Goal: Task Accomplishment & Management: Manage account settings

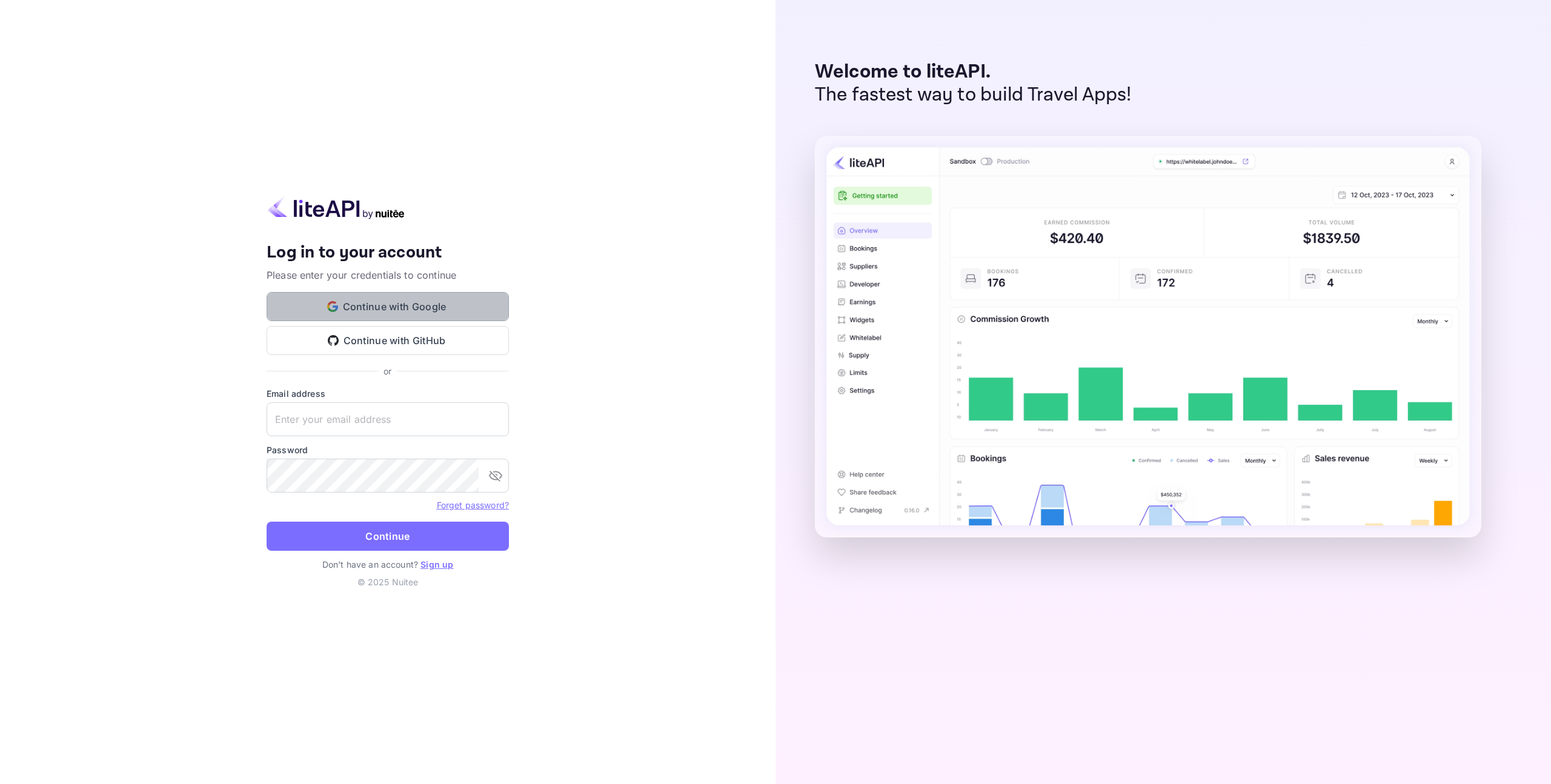
click at [398, 304] on button "Continue with Google" at bounding box center [388, 306] width 242 height 30
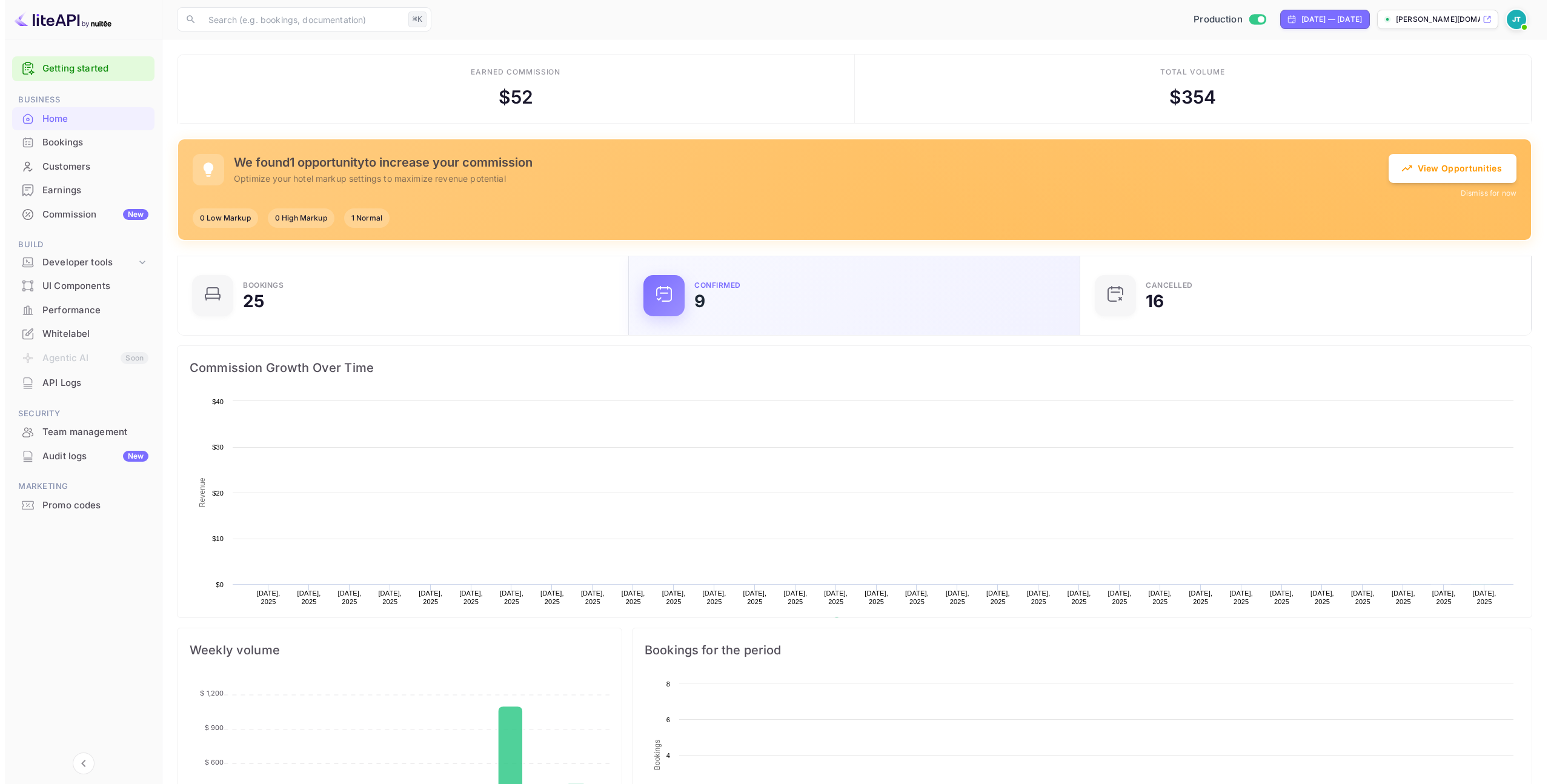
scroll to position [188, 435]
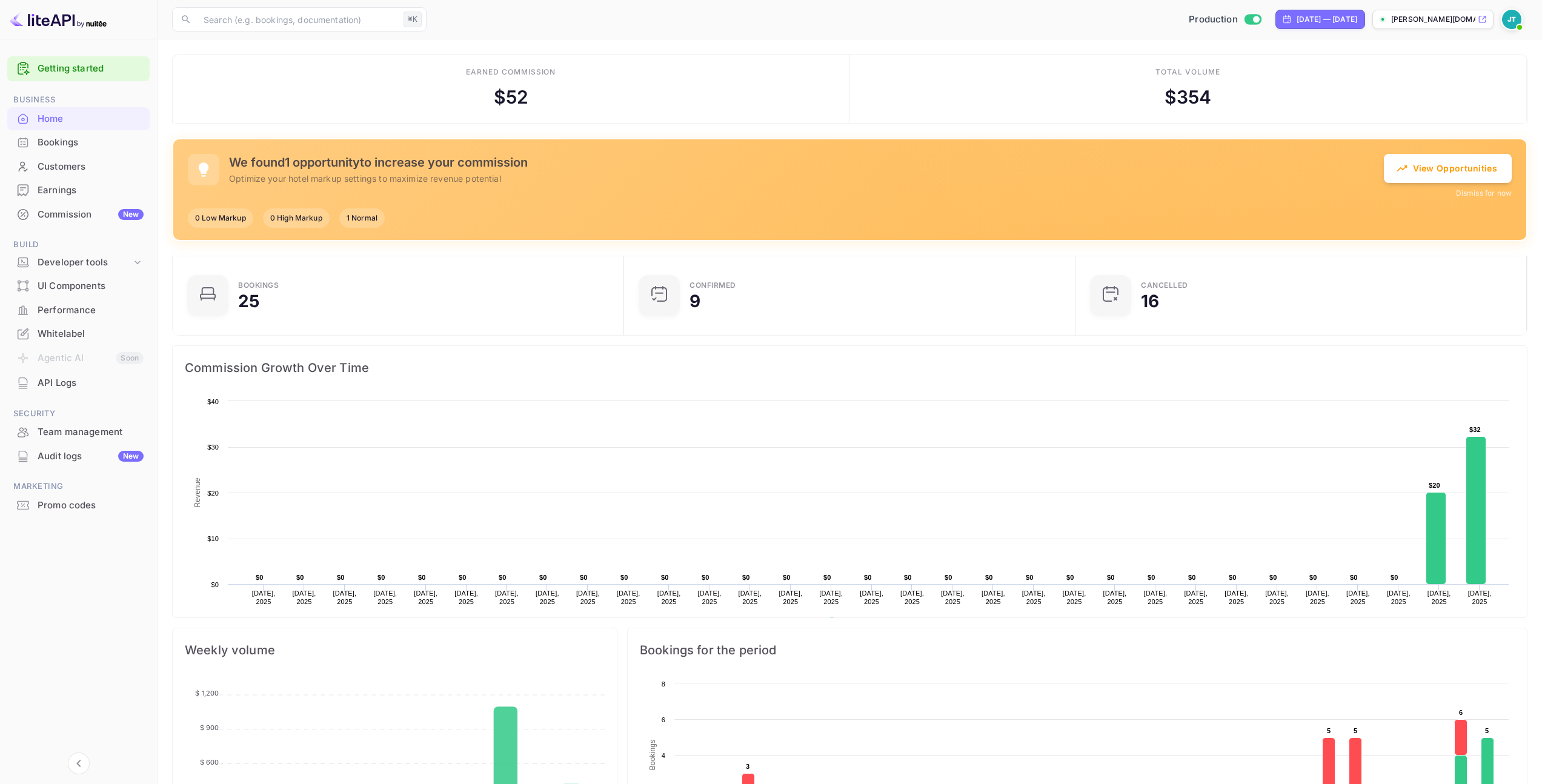
click at [68, 142] on div "Bookings" at bounding box center [91, 143] width 106 height 14
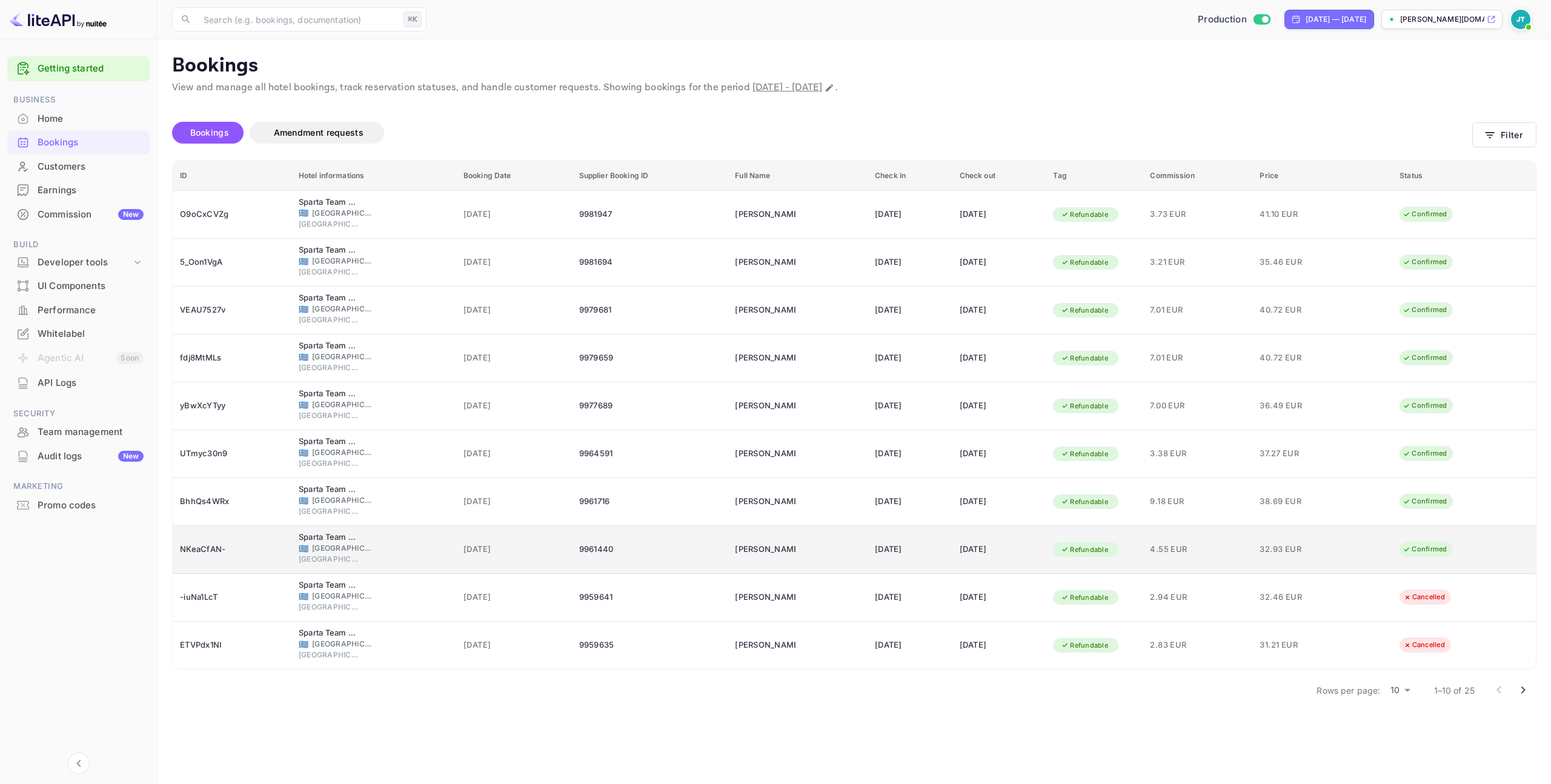
click at [998, 558] on div "[DATE]" at bounding box center [999, 550] width 80 height 20
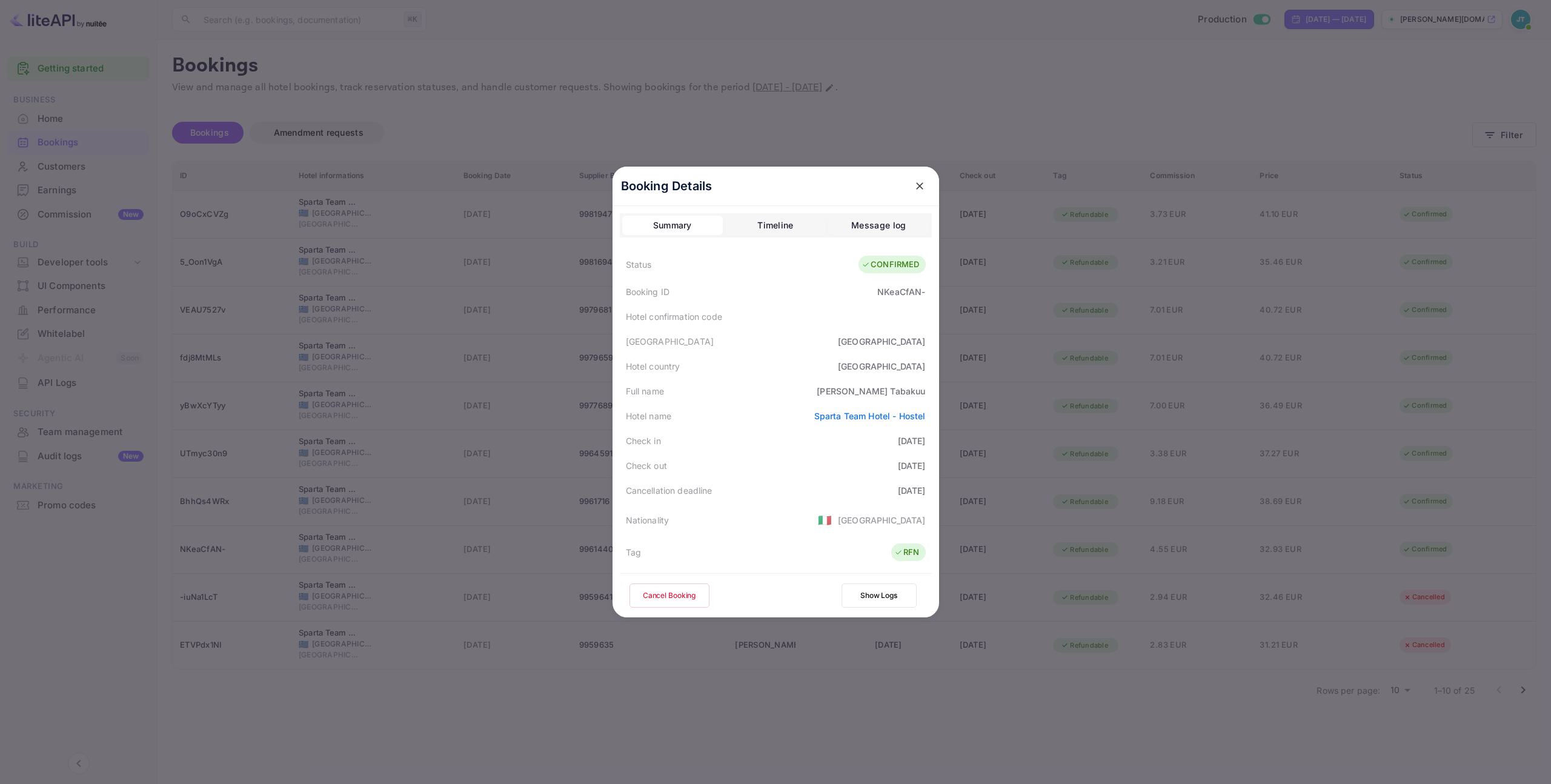
click at [656, 591] on button "Cancel Booking" at bounding box center [669, 595] width 80 height 25
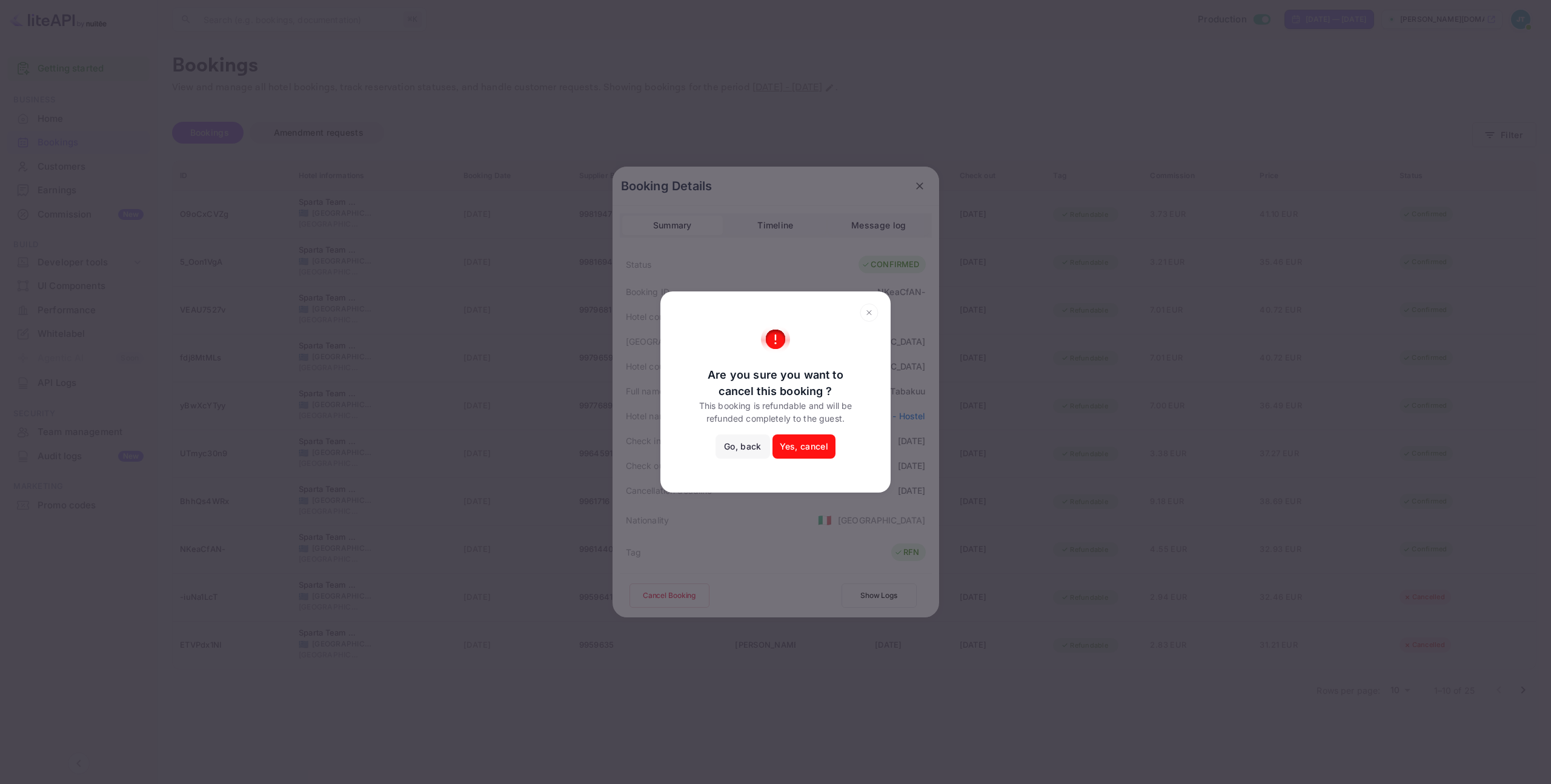
click at [807, 444] on button "Yes, cancel" at bounding box center [804, 446] width 63 height 25
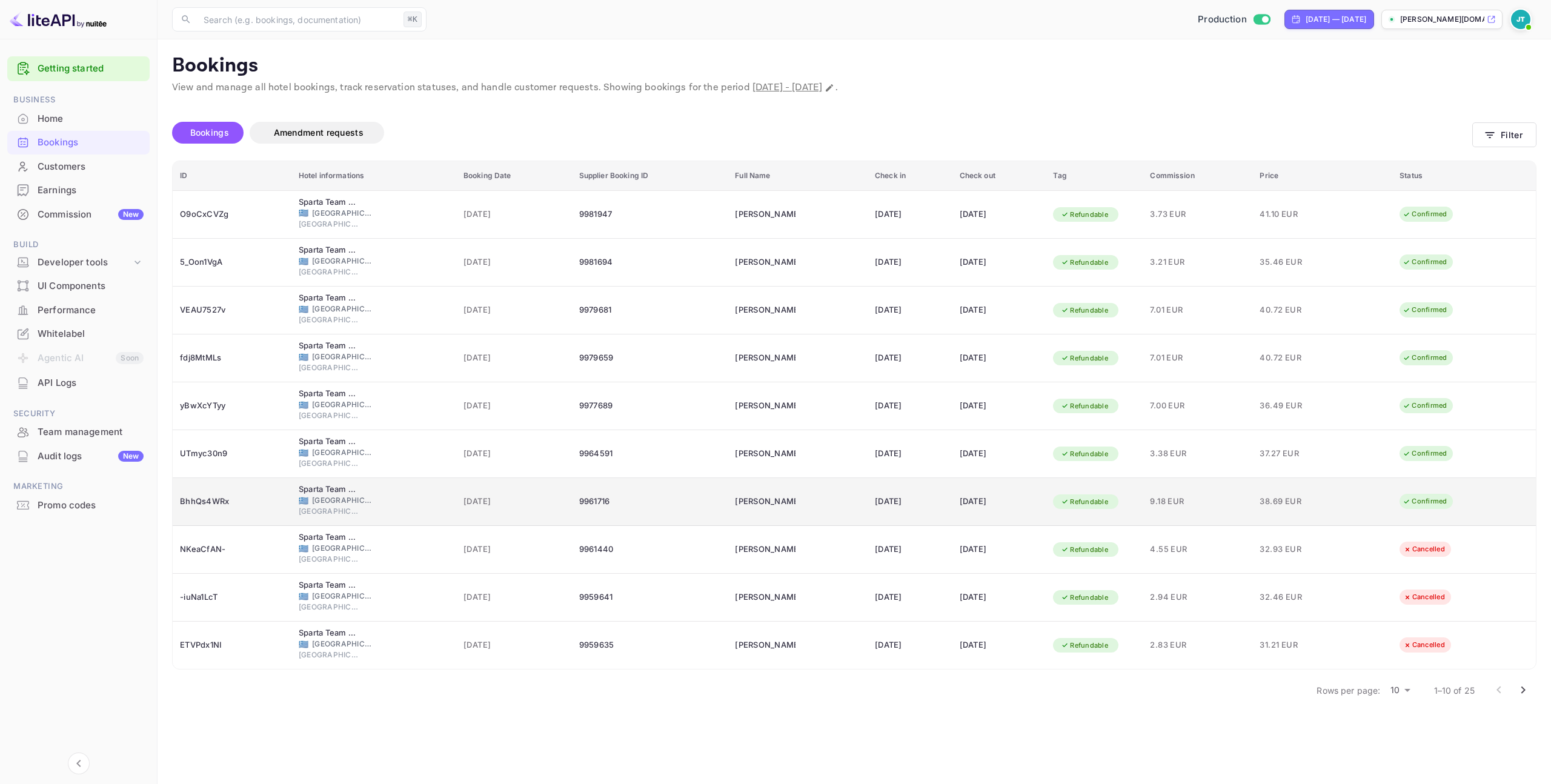
click at [373, 500] on div "🇬🇷 Greece" at bounding box center [373, 499] width 150 height 11
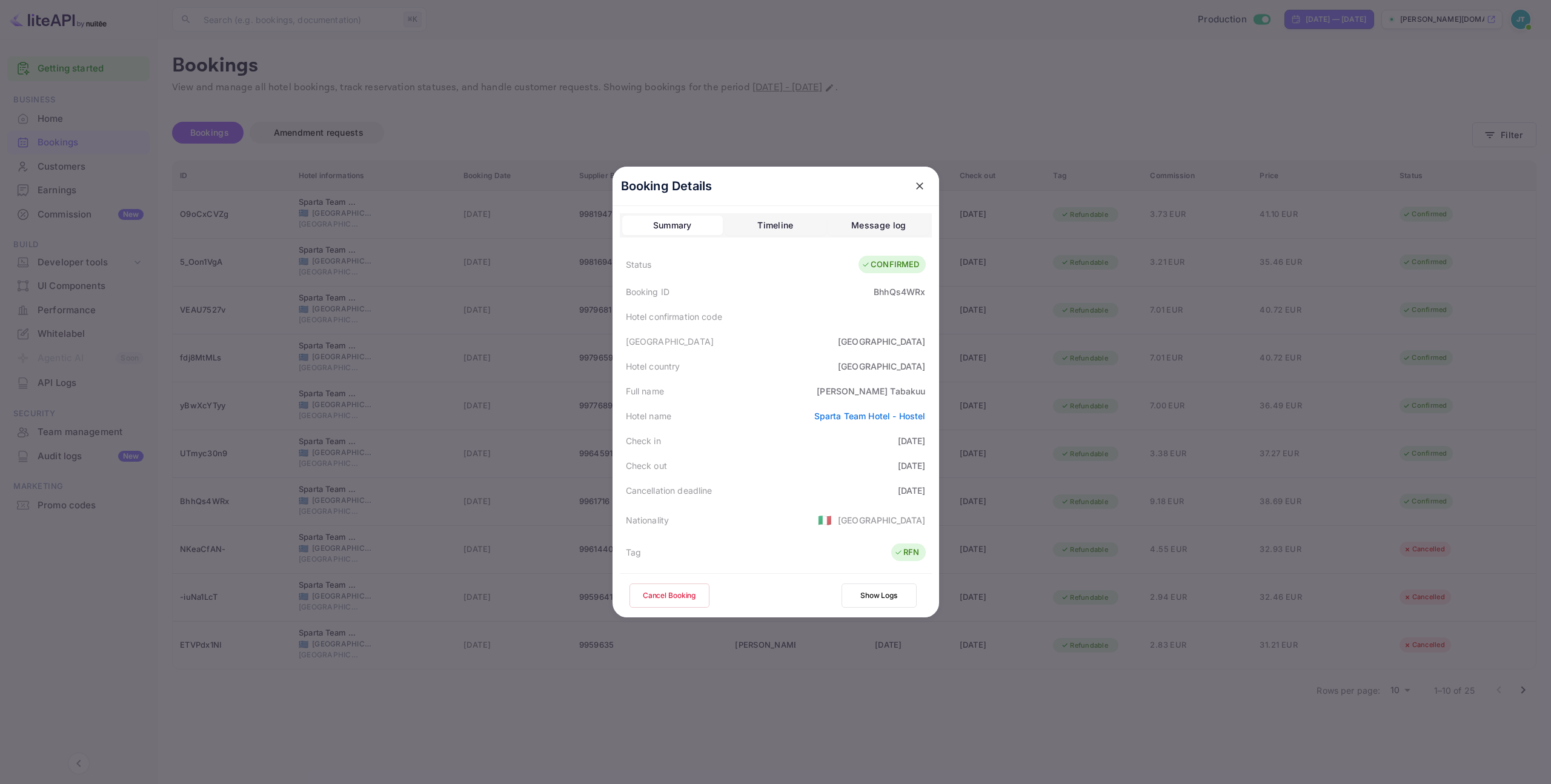
click at [671, 599] on button "Cancel Booking" at bounding box center [669, 595] width 80 height 25
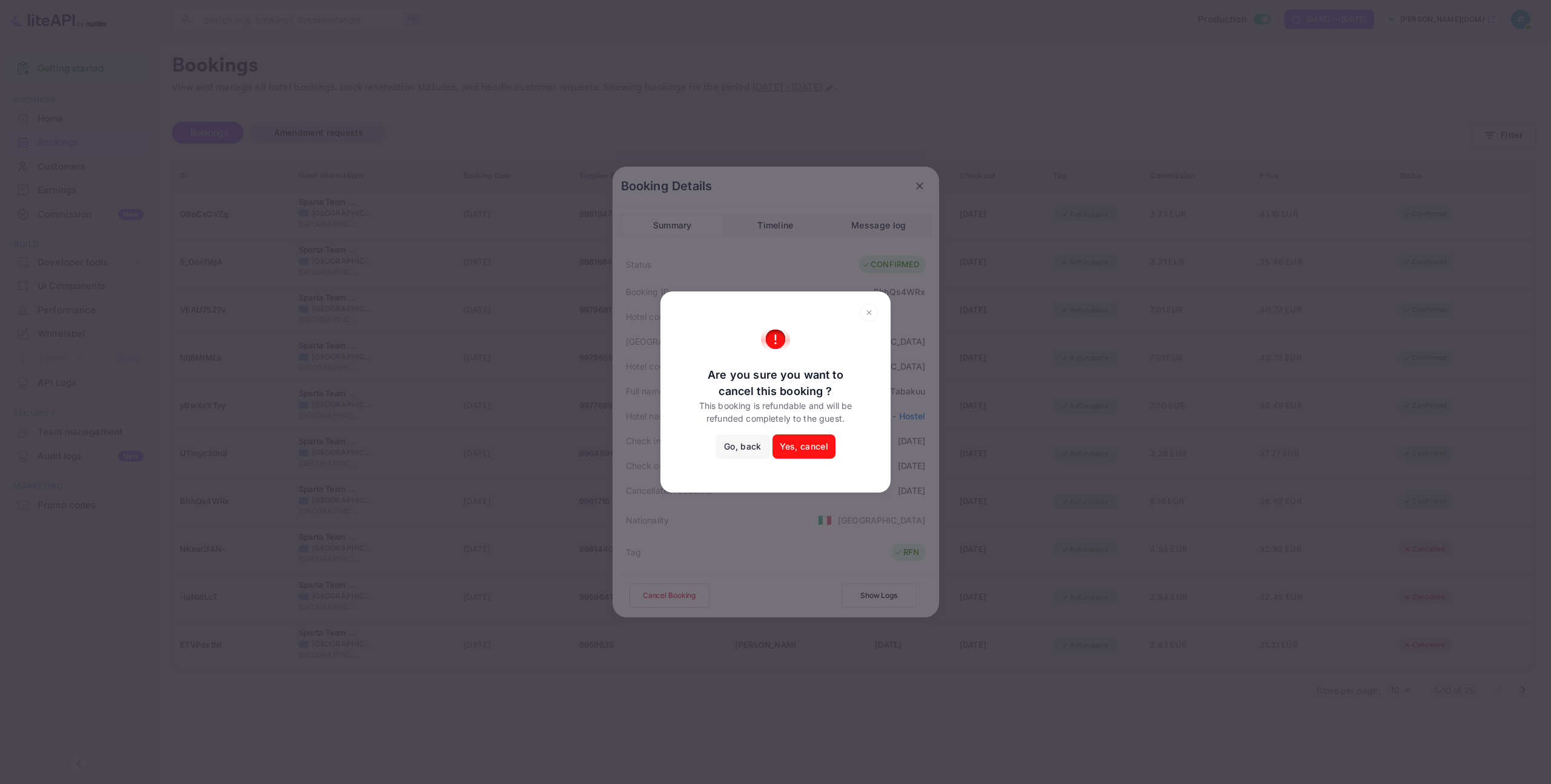
click at [809, 443] on button "Yes, cancel" at bounding box center [804, 446] width 63 height 25
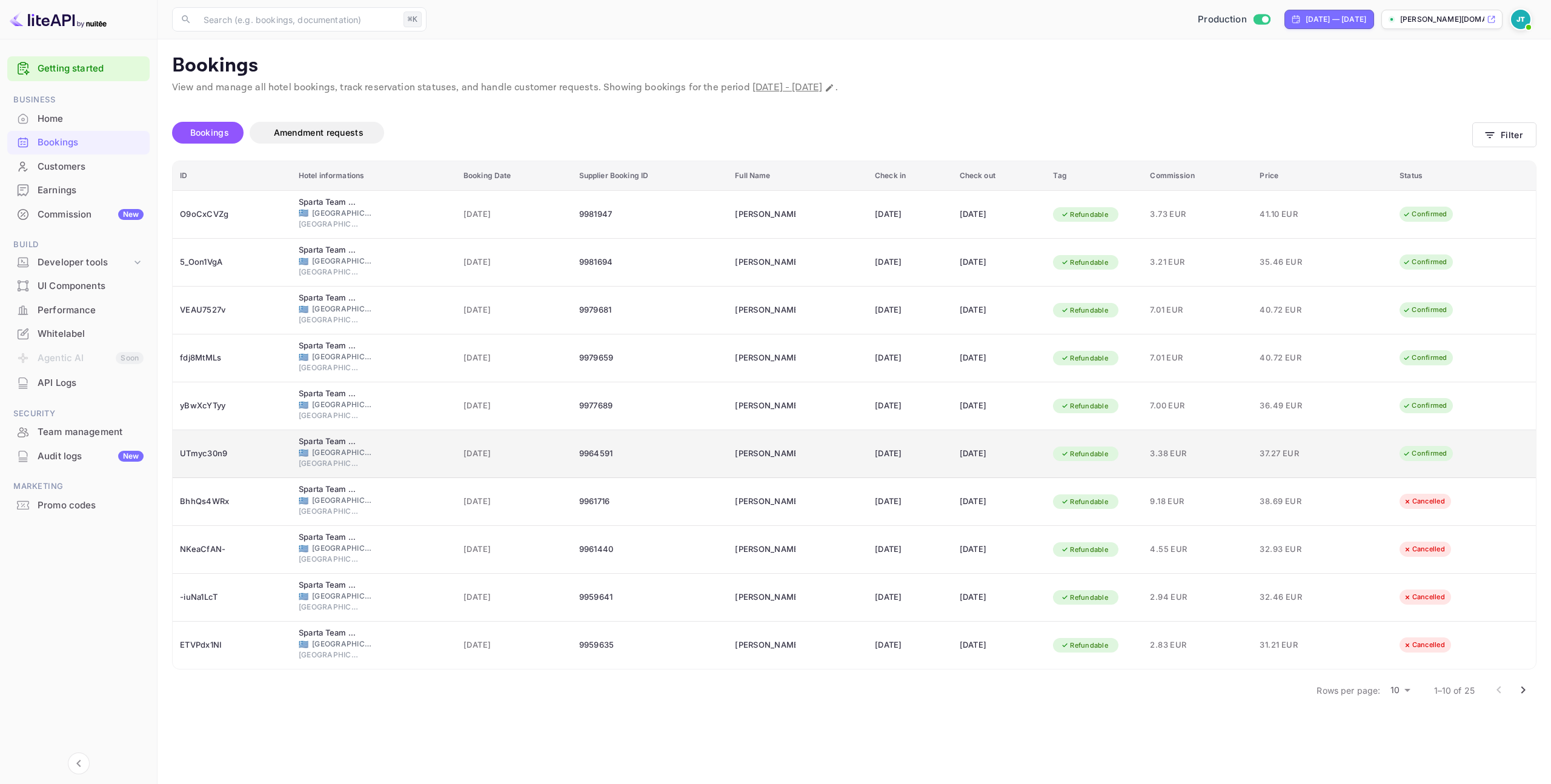
click at [635, 463] on td "9964591" at bounding box center [649, 453] width 157 height 48
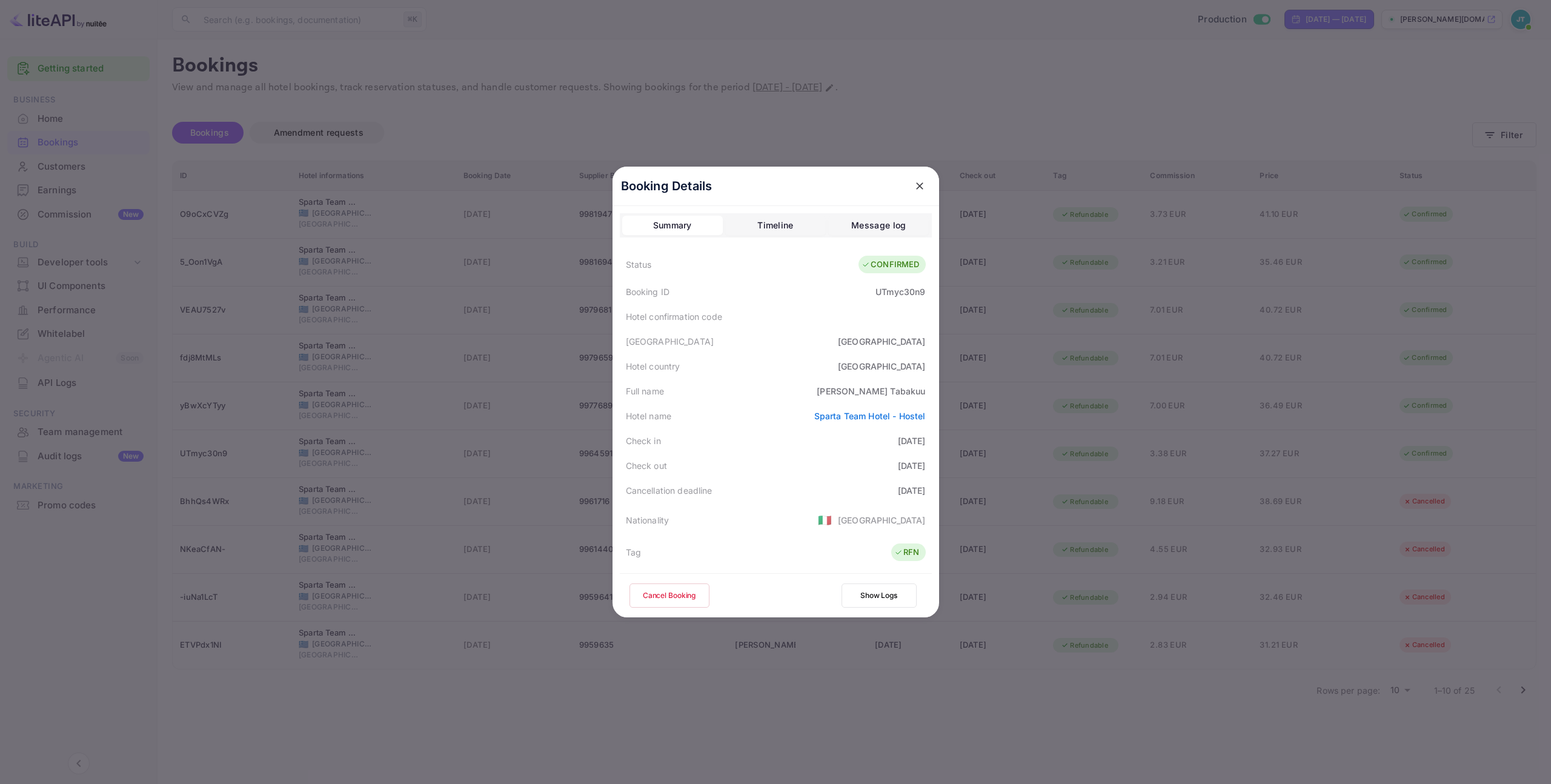
click at [690, 592] on button "Cancel Booking" at bounding box center [669, 595] width 80 height 25
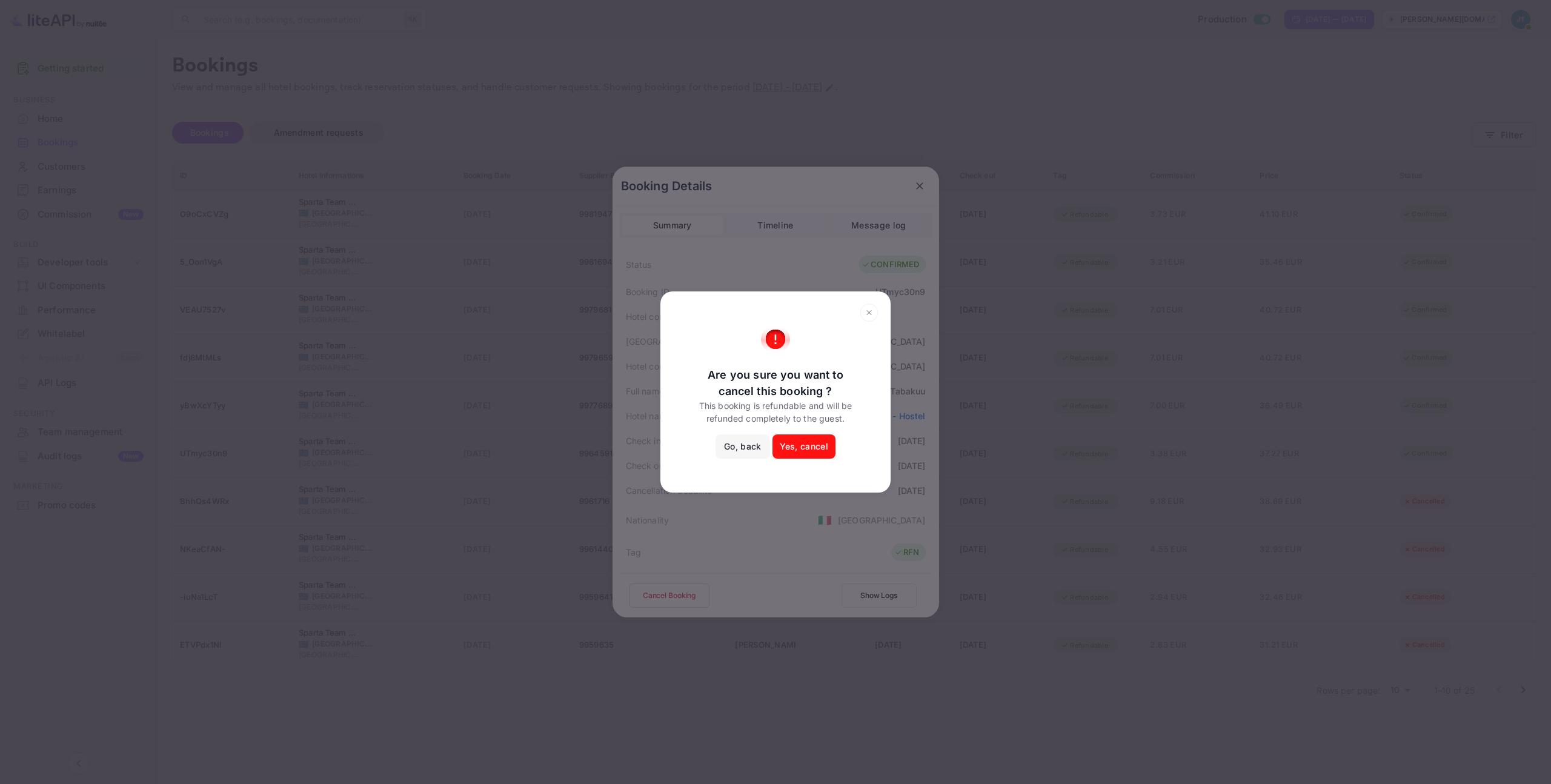
click at [801, 449] on button "Yes, cancel" at bounding box center [804, 446] width 63 height 25
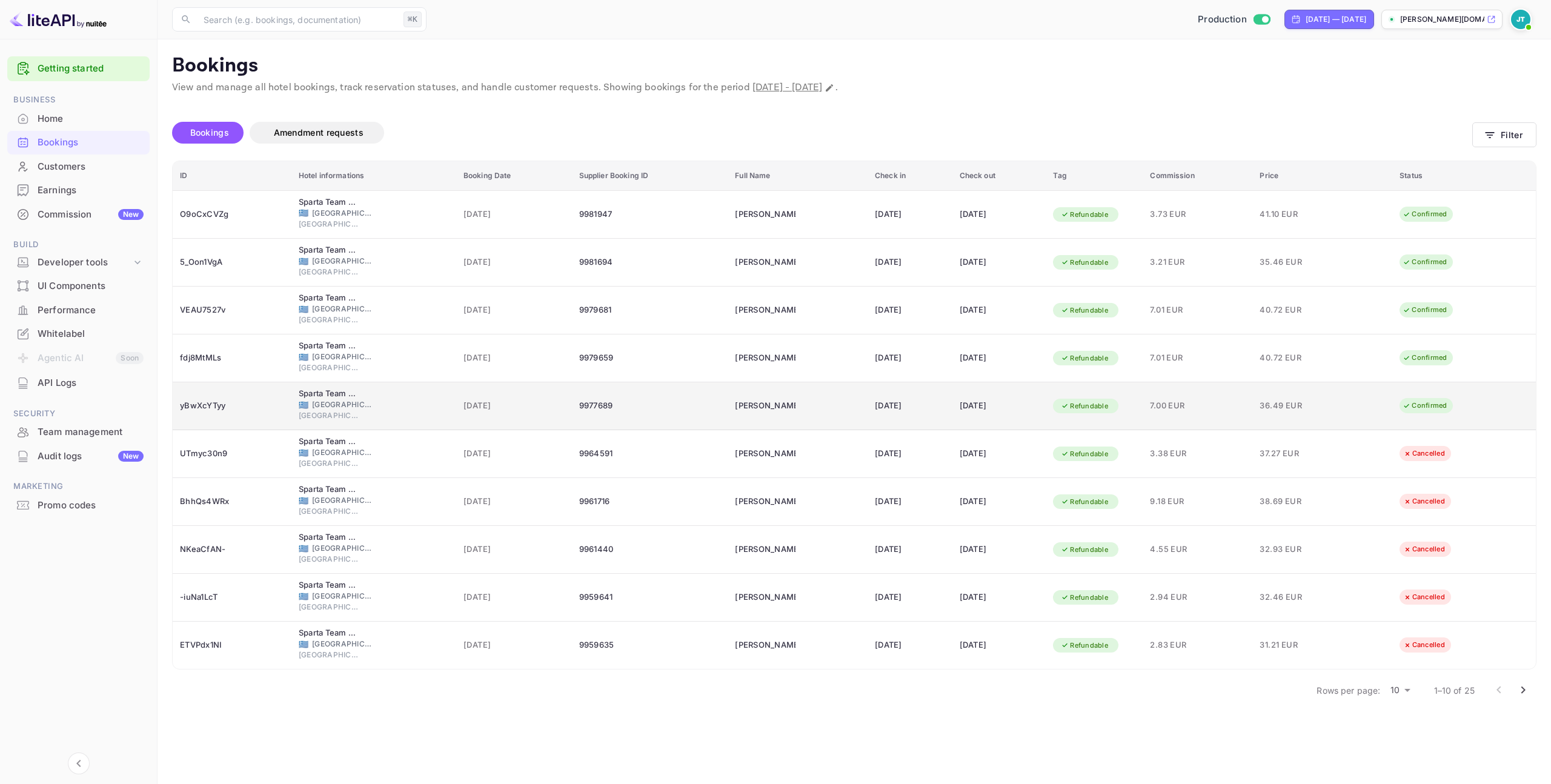
click at [497, 395] on td "[DATE]" at bounding box center [513, 406] width 115 height 48
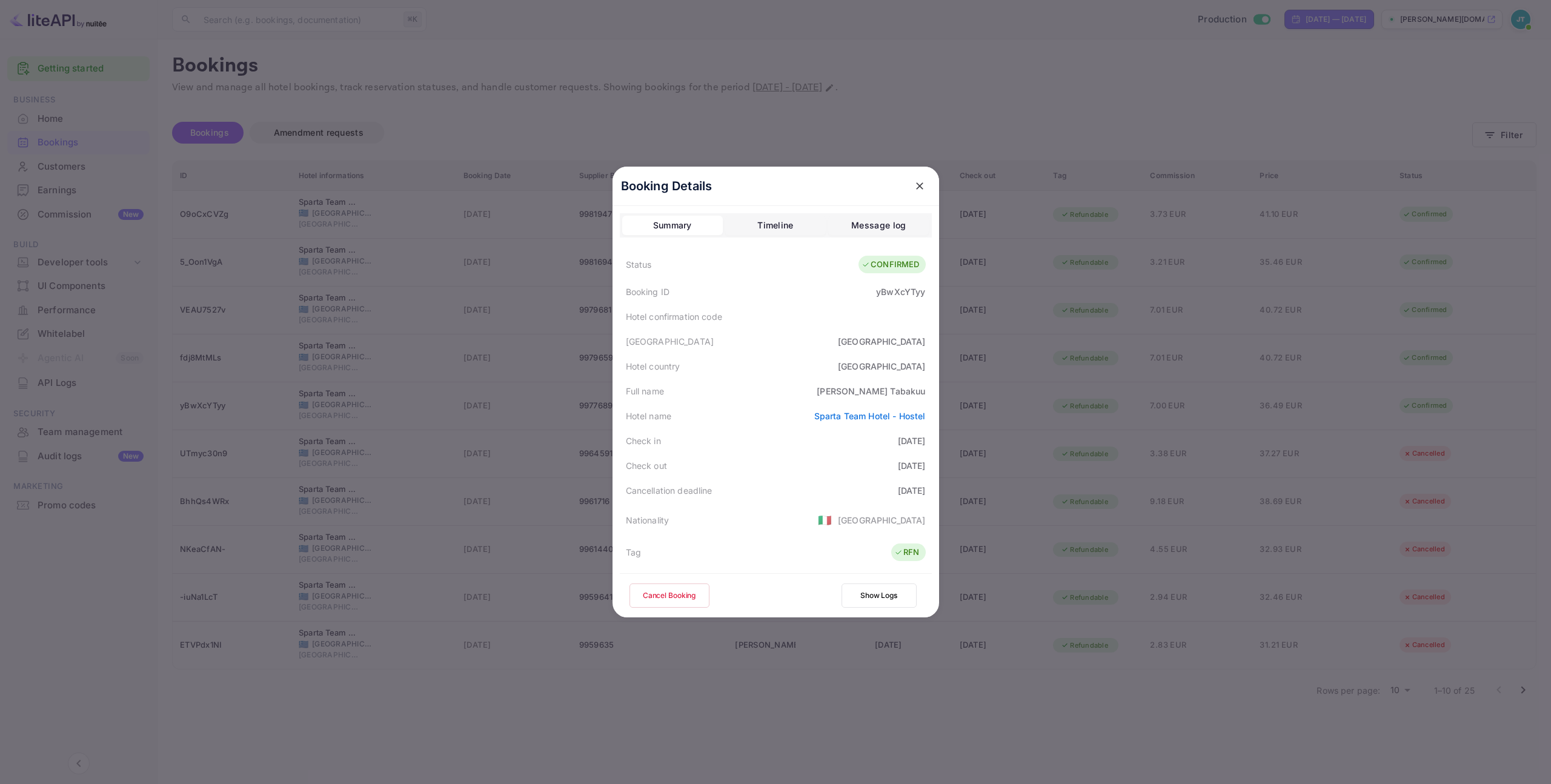
click at [682, 592] on button "Cancel Booking" at bounding box center [669, 595] width 80 height 25
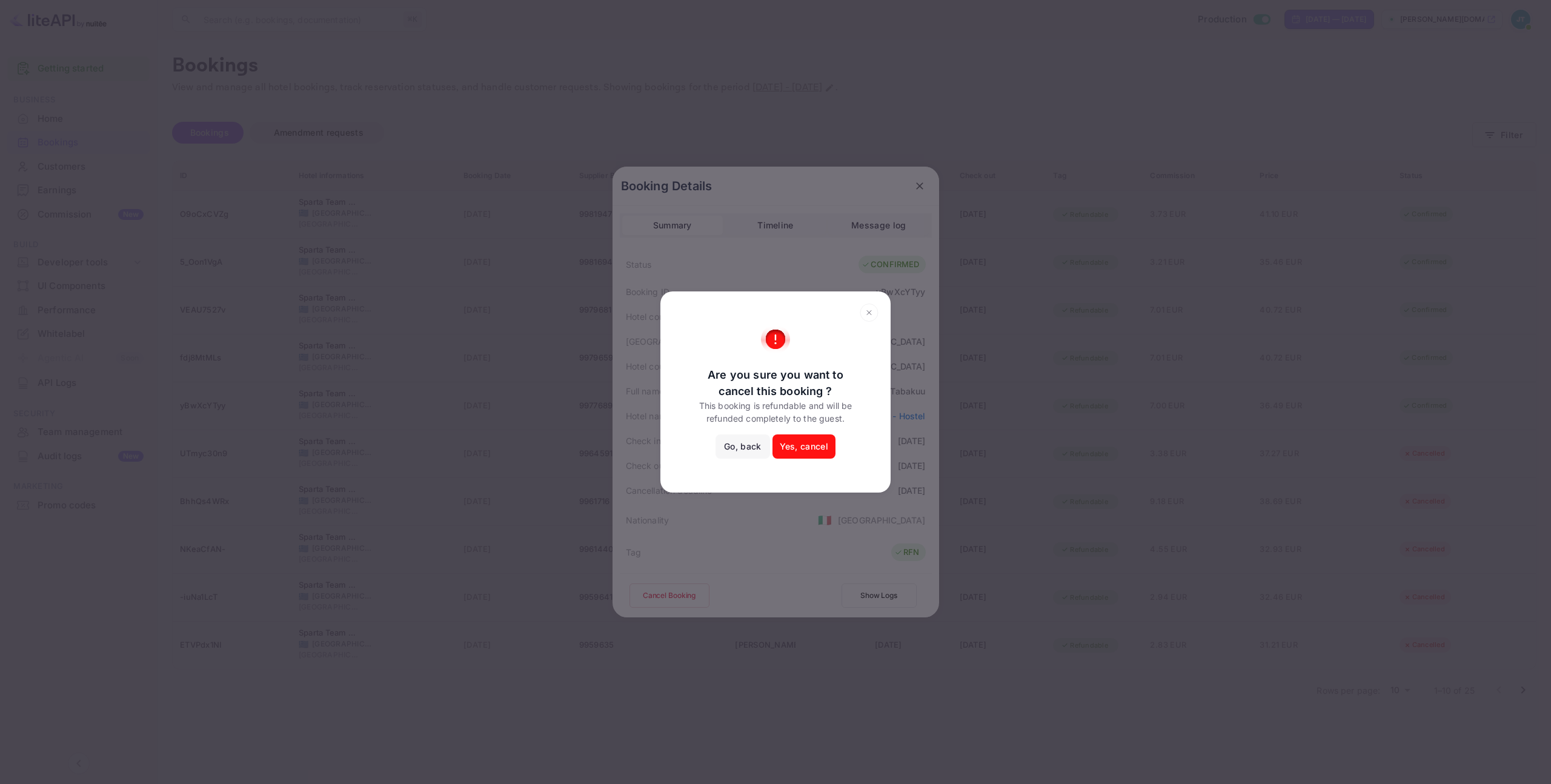
click at [813, 437] on button "Yes, cancel" at bounding box center [804, 446] width 63 height 25
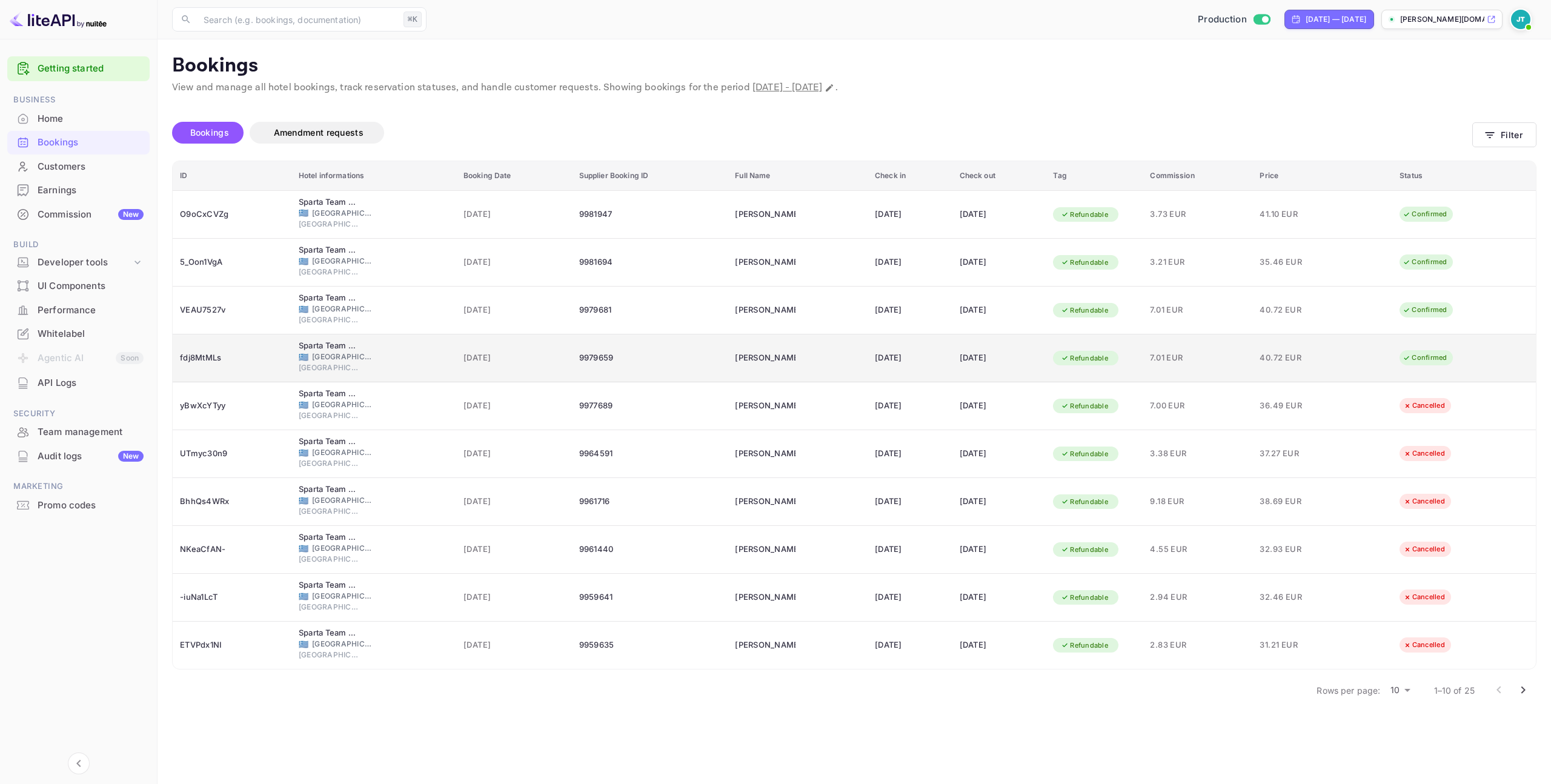
click at [633, 358] on div "9979659" at bounding box center [650, 358] width 142 height 20
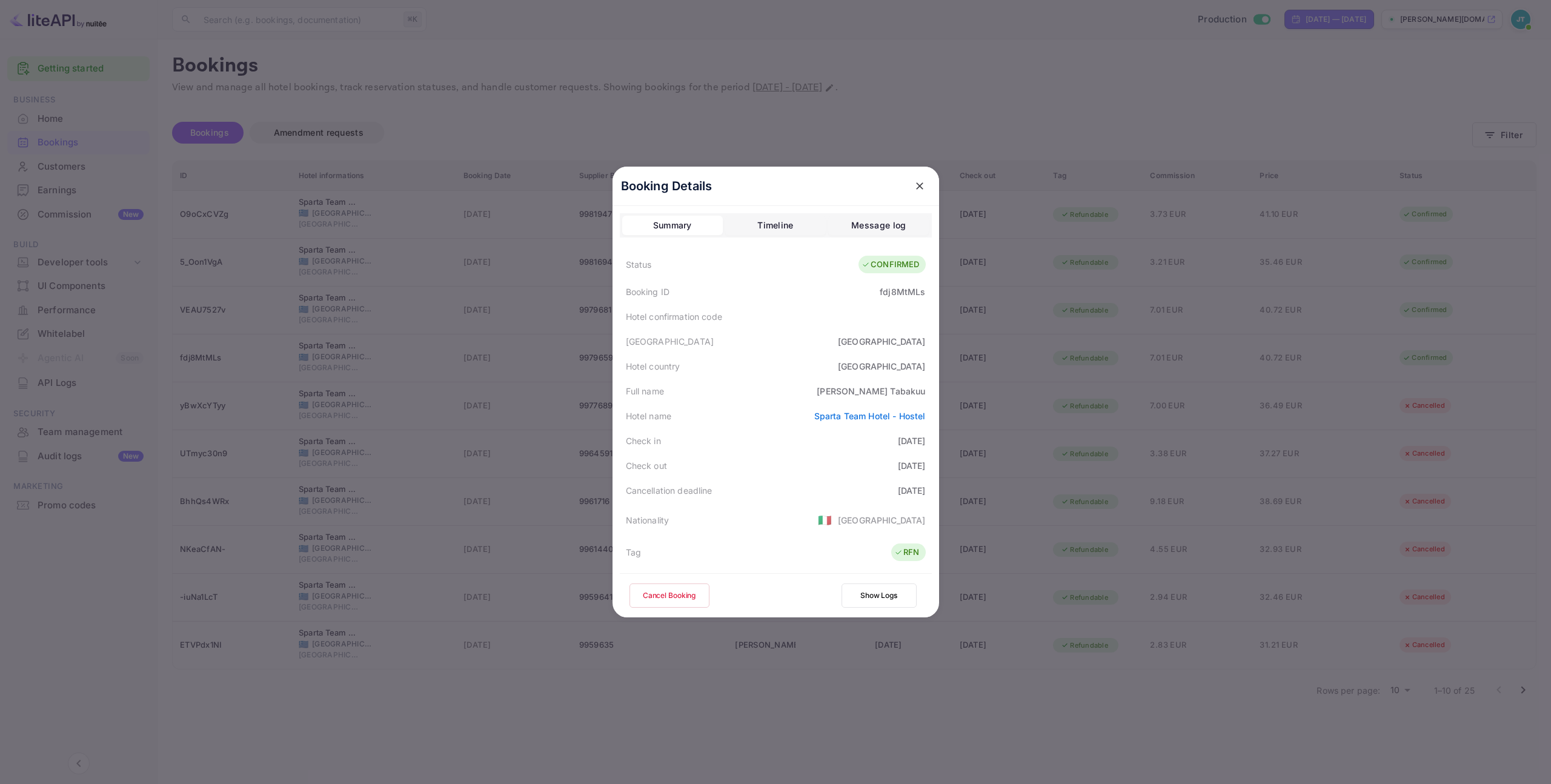
click at [690, 585] on button "Cancel Booking" at bounding box center [669, 595] width 80 height 25
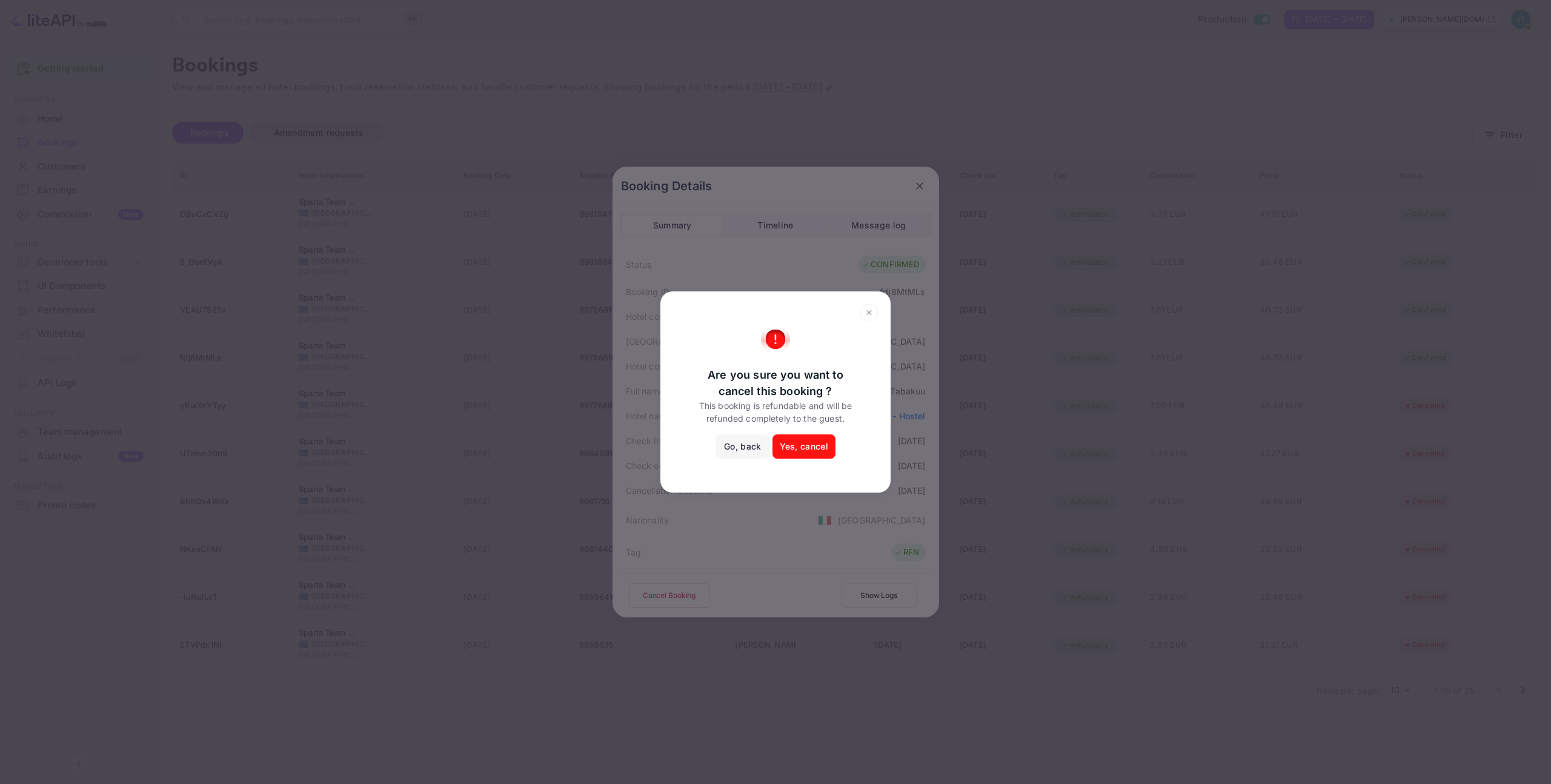
click at [813, 445] on button "Yes, cancel" at bounding box center [804, 446] width 63 height 25
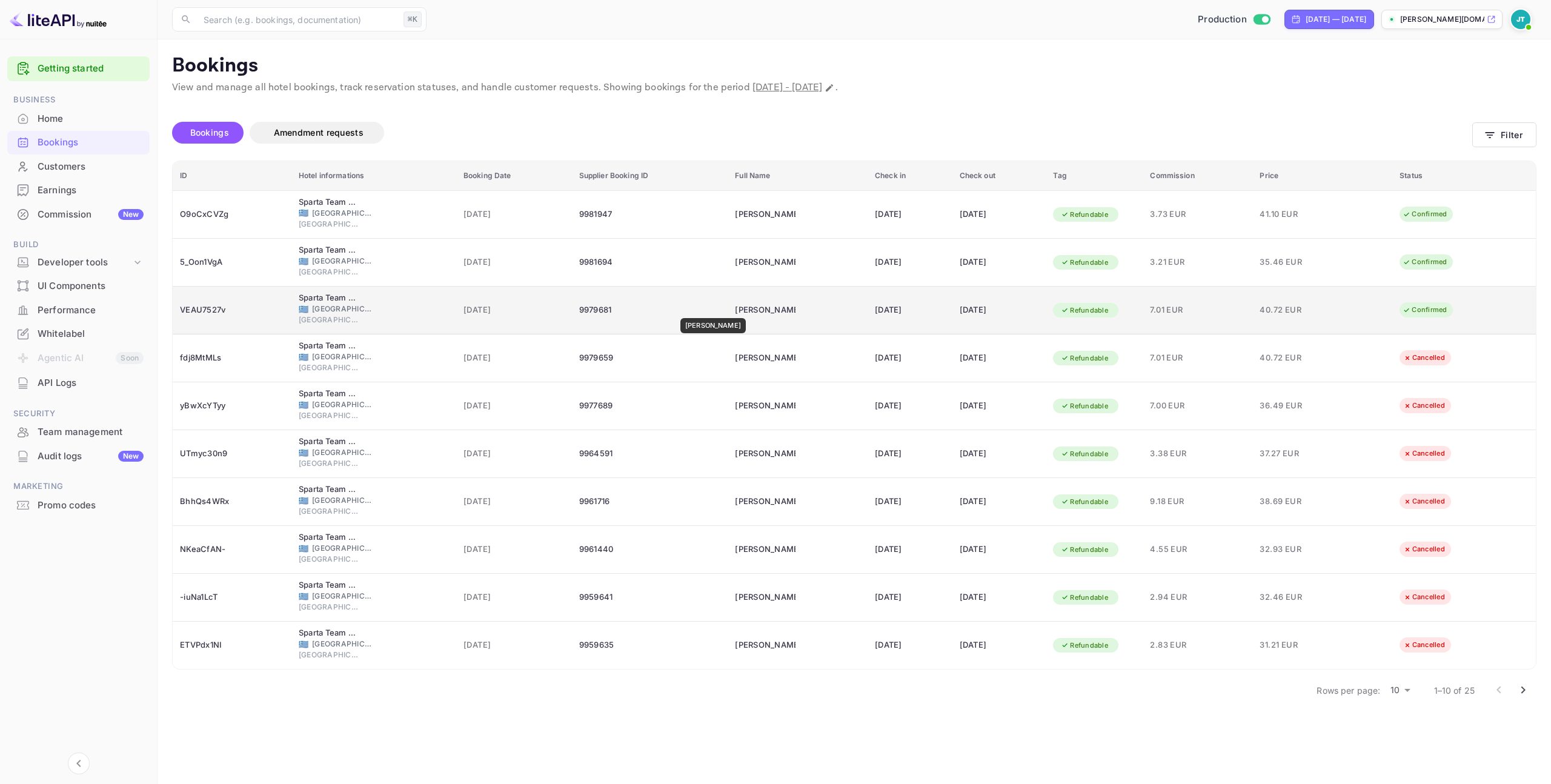
click at [735, 311] on div "[PERSON_NAME]" at bounding box center [765, 310] width 60 height 20
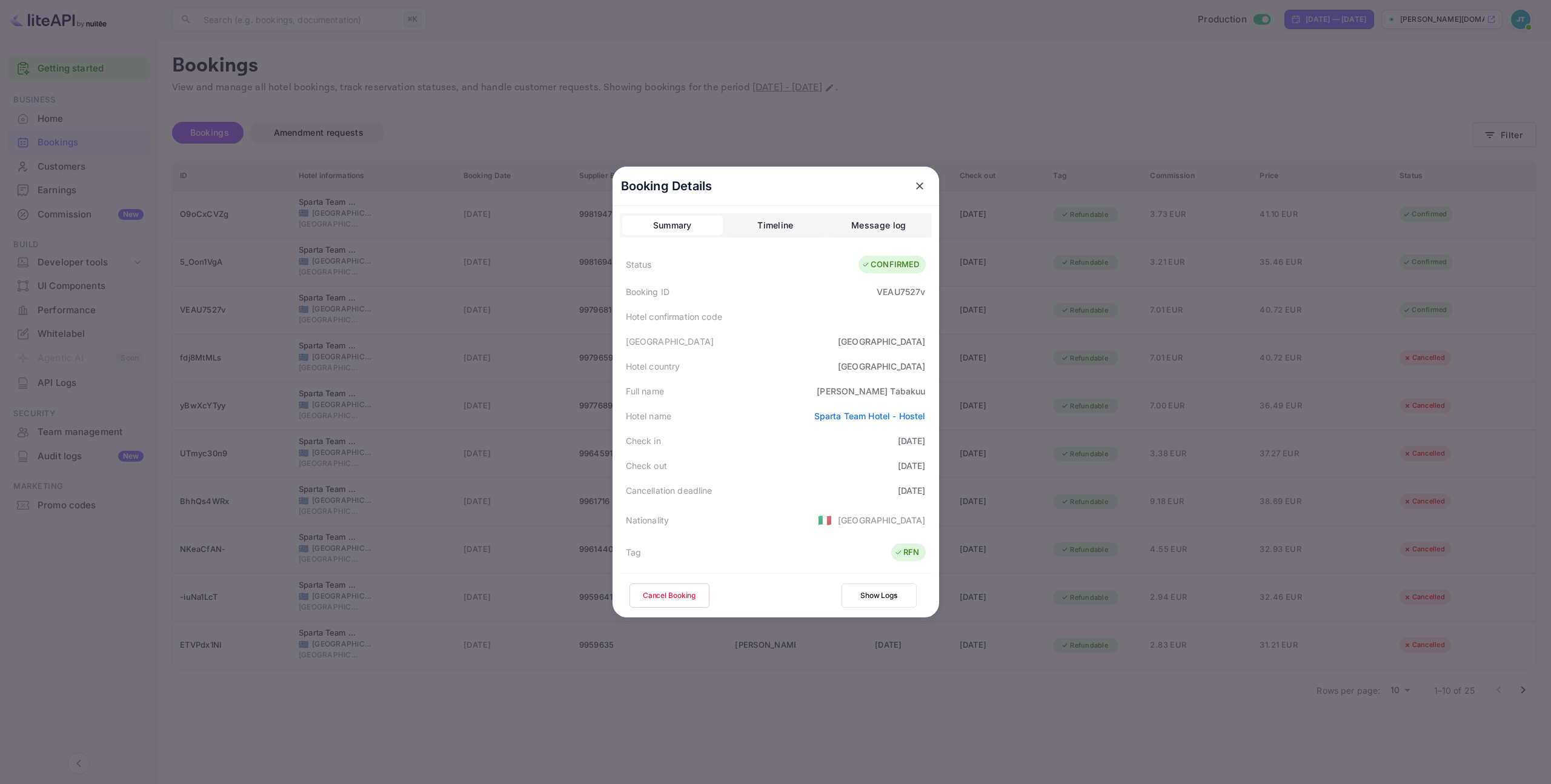
click at [680, 587] on button "Cancel Booking" at bounding box center [669, 595] width 80 height 25
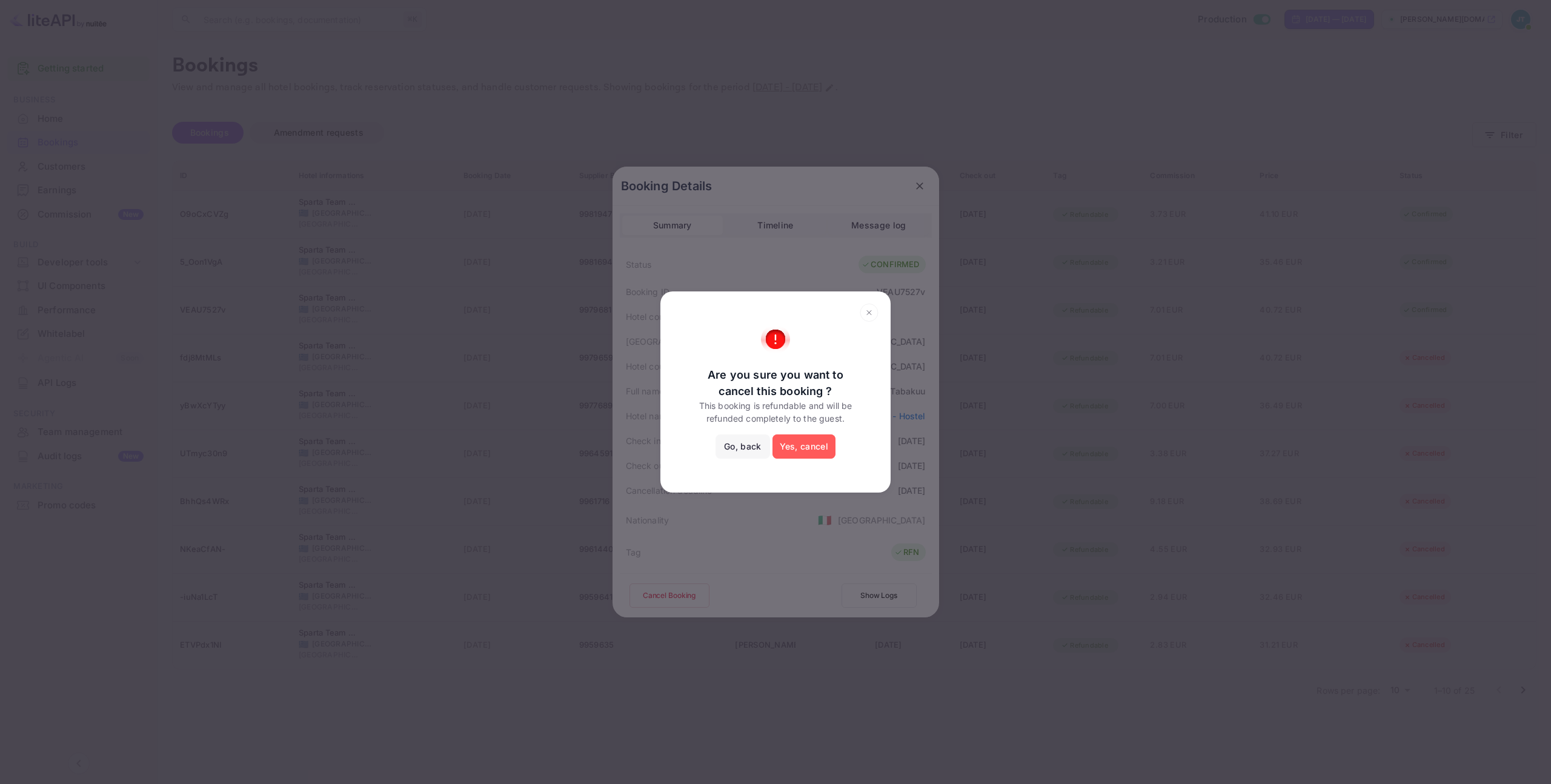
click at [820, 439] on button "Yes, cancel" at bounding box center [804, 446] width 63 height 25
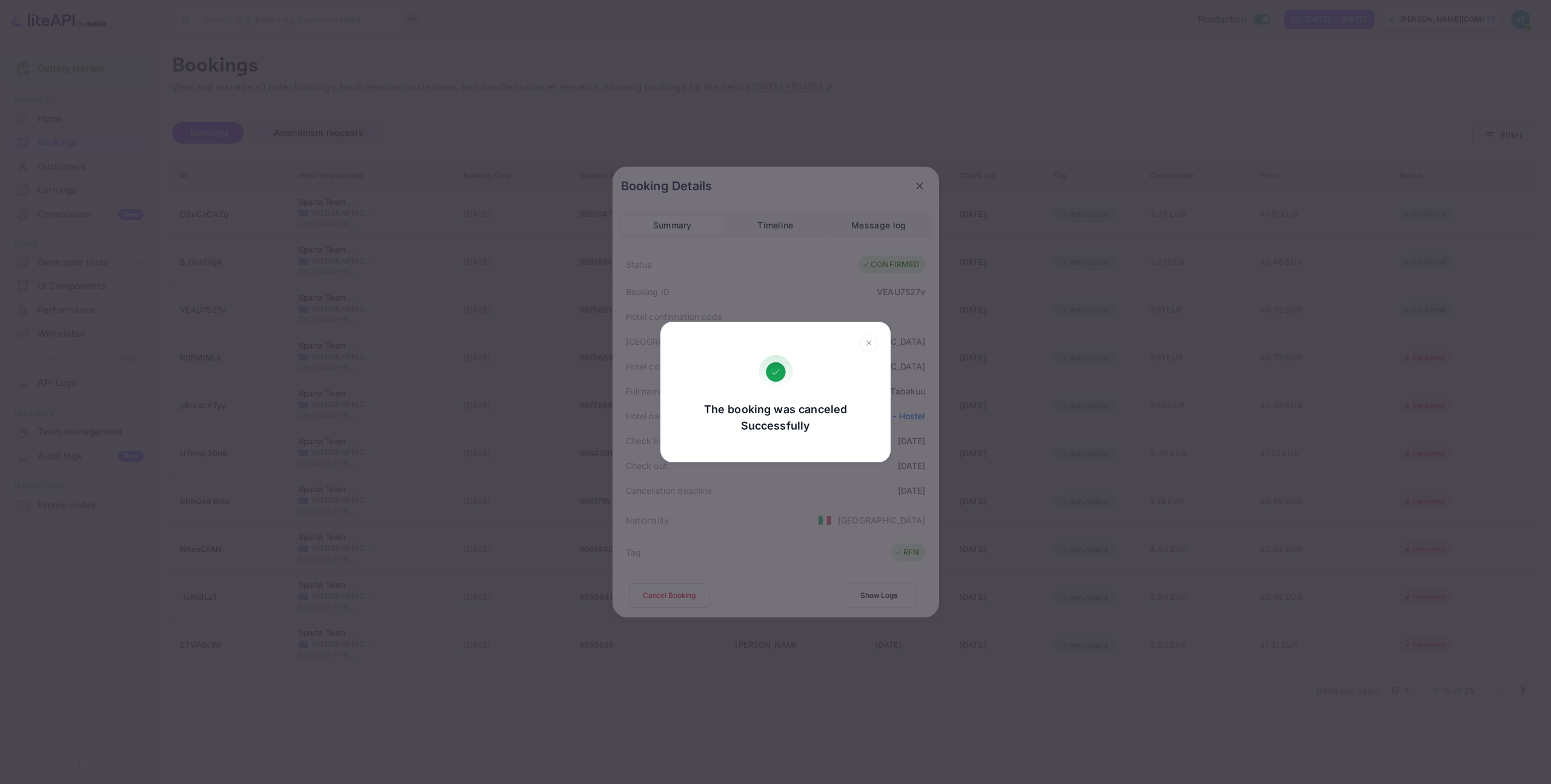
click at [870, 342] on icon at bounding box center [868, 343] width 19 height 18
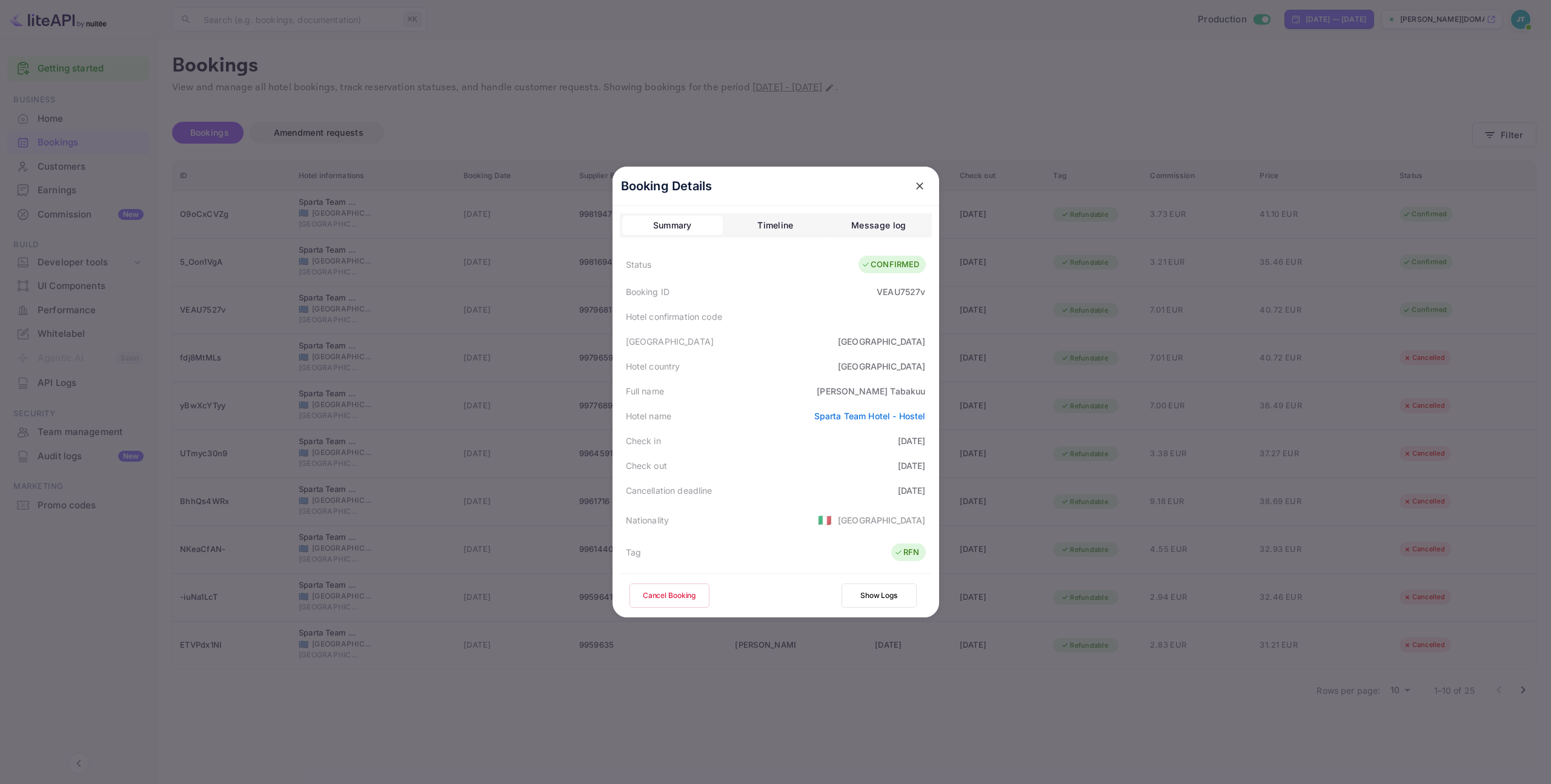
click at [909, 191] on button "close" at bounding box center [919, 186] width 22 height 22
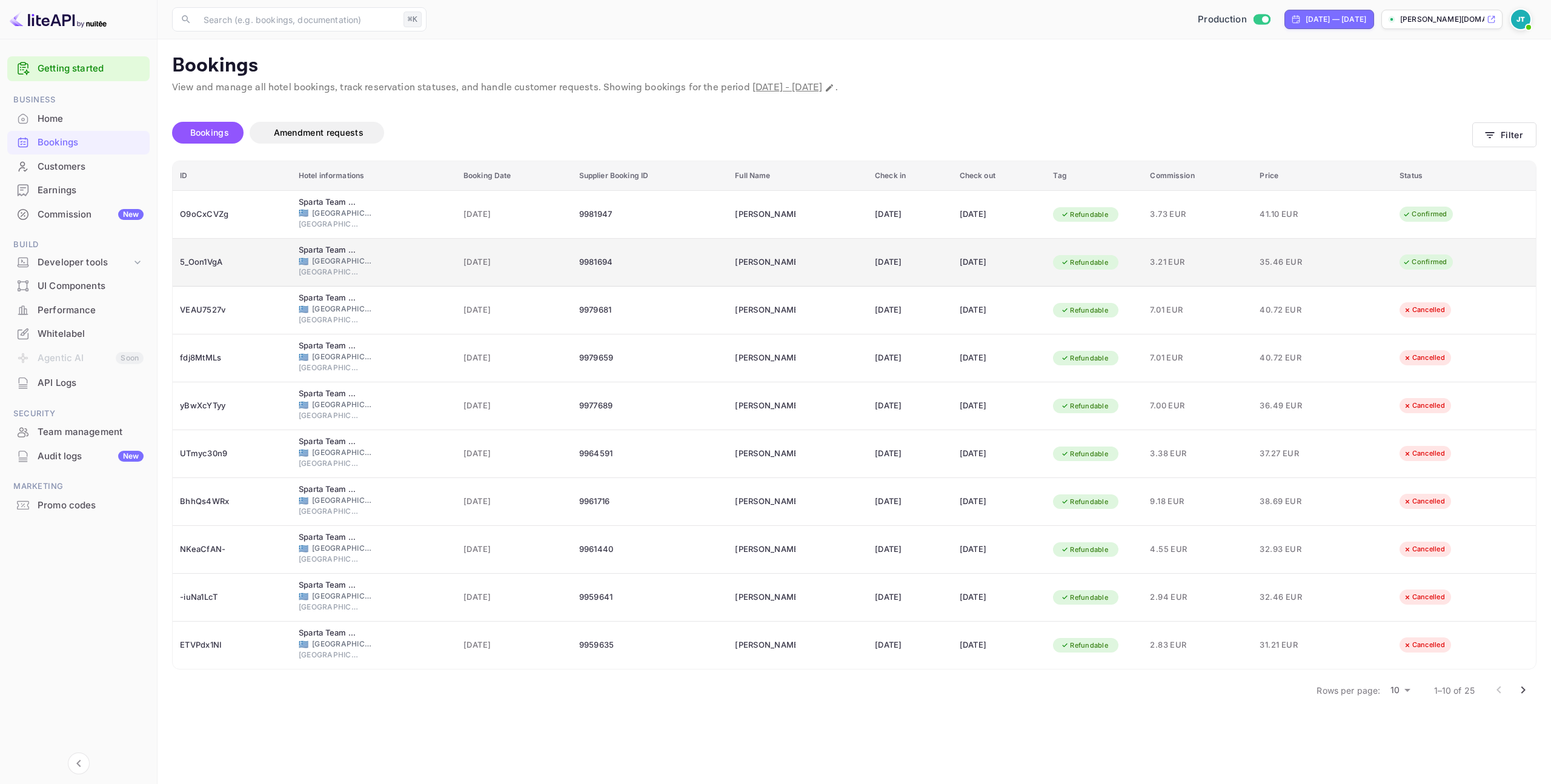
click at [906, 278] on td "[DATE]" at bounding box center [910, 262] width 85 height 48
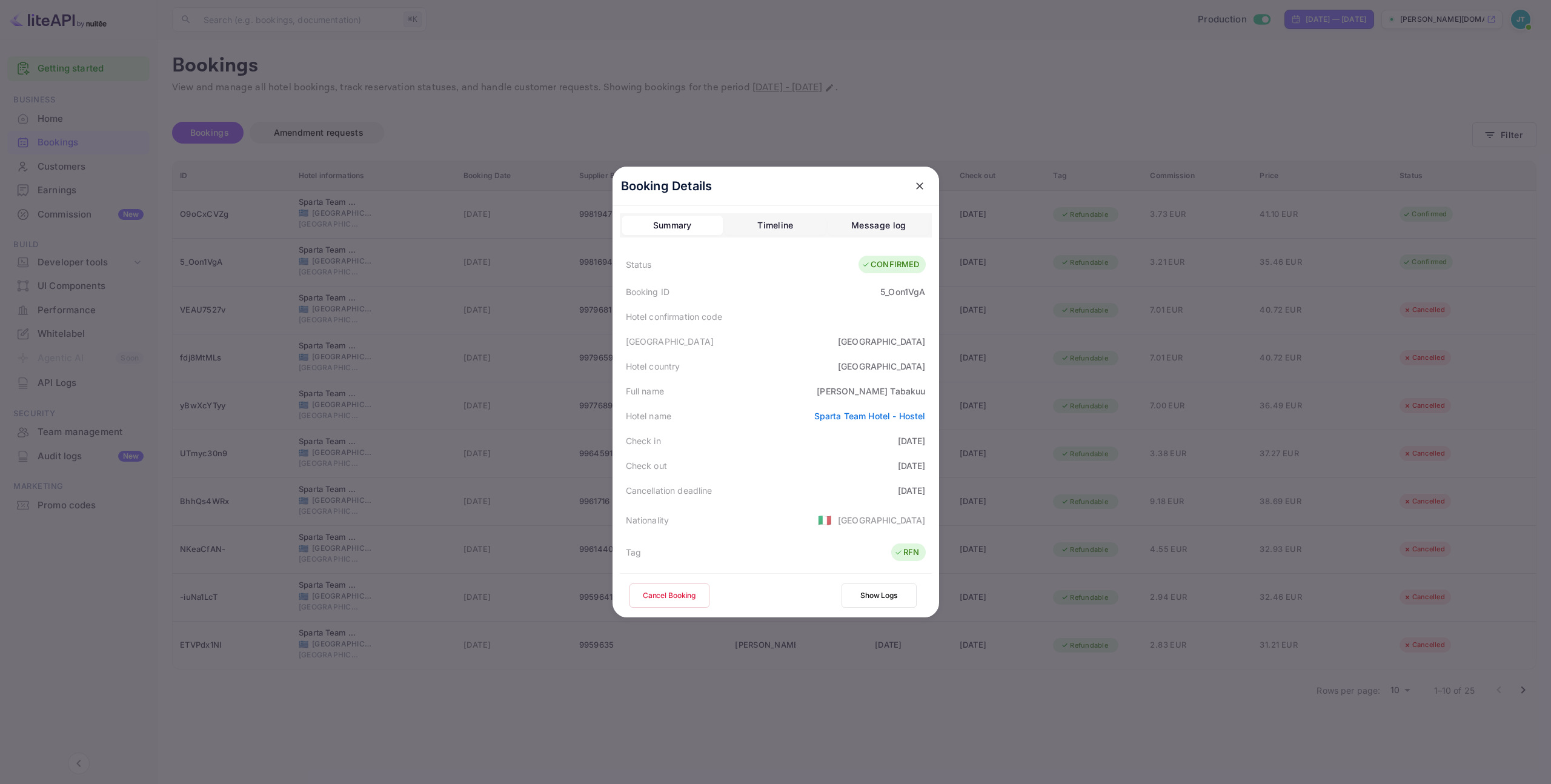
click at [677, 598] on button "Cancel Booking" at bounding box center [669, 595] width 80 height 25
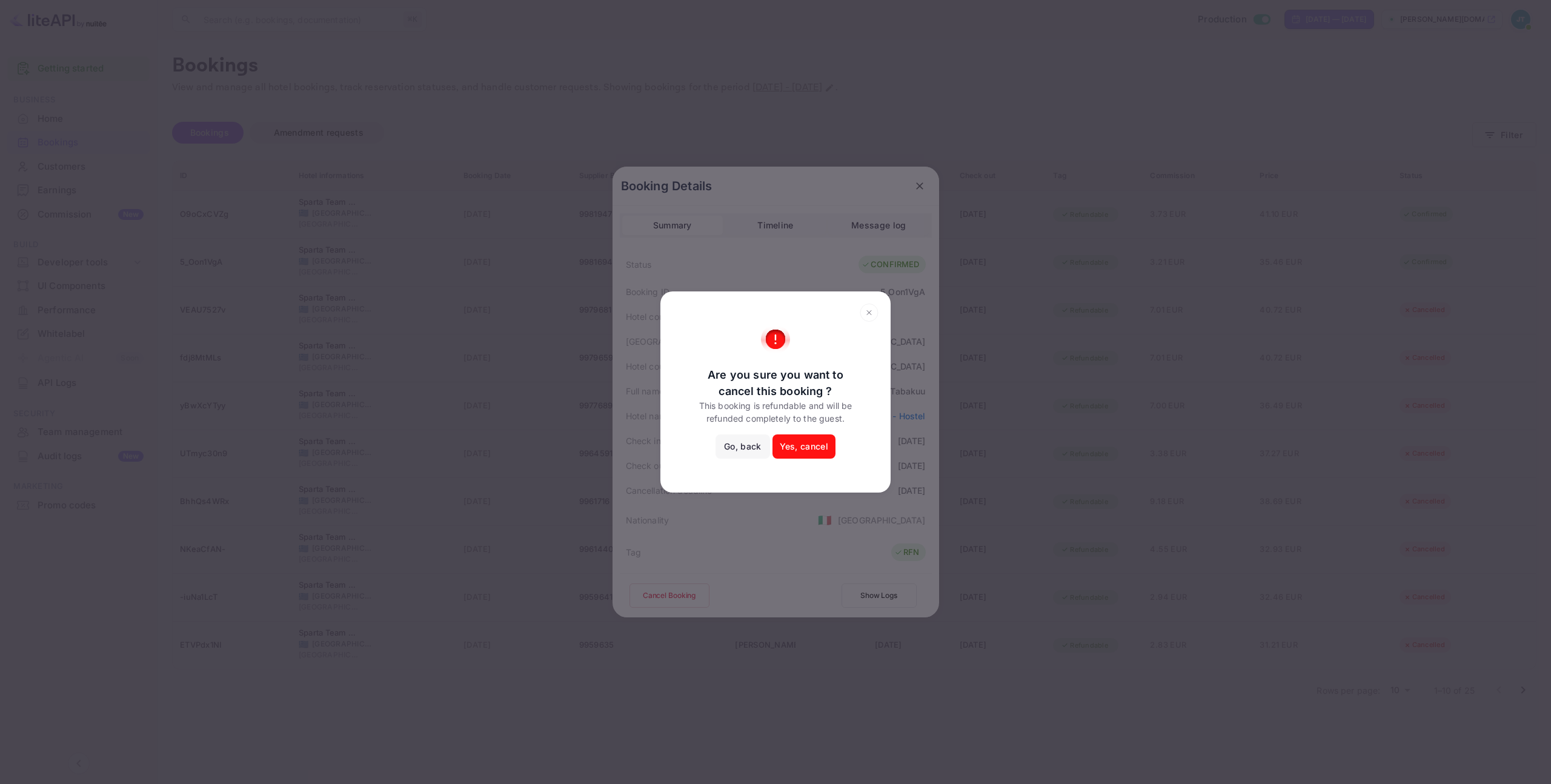
click at [813, 448] on button "Yes, cancel" at bounding box center [804, 446] width 63 height 25
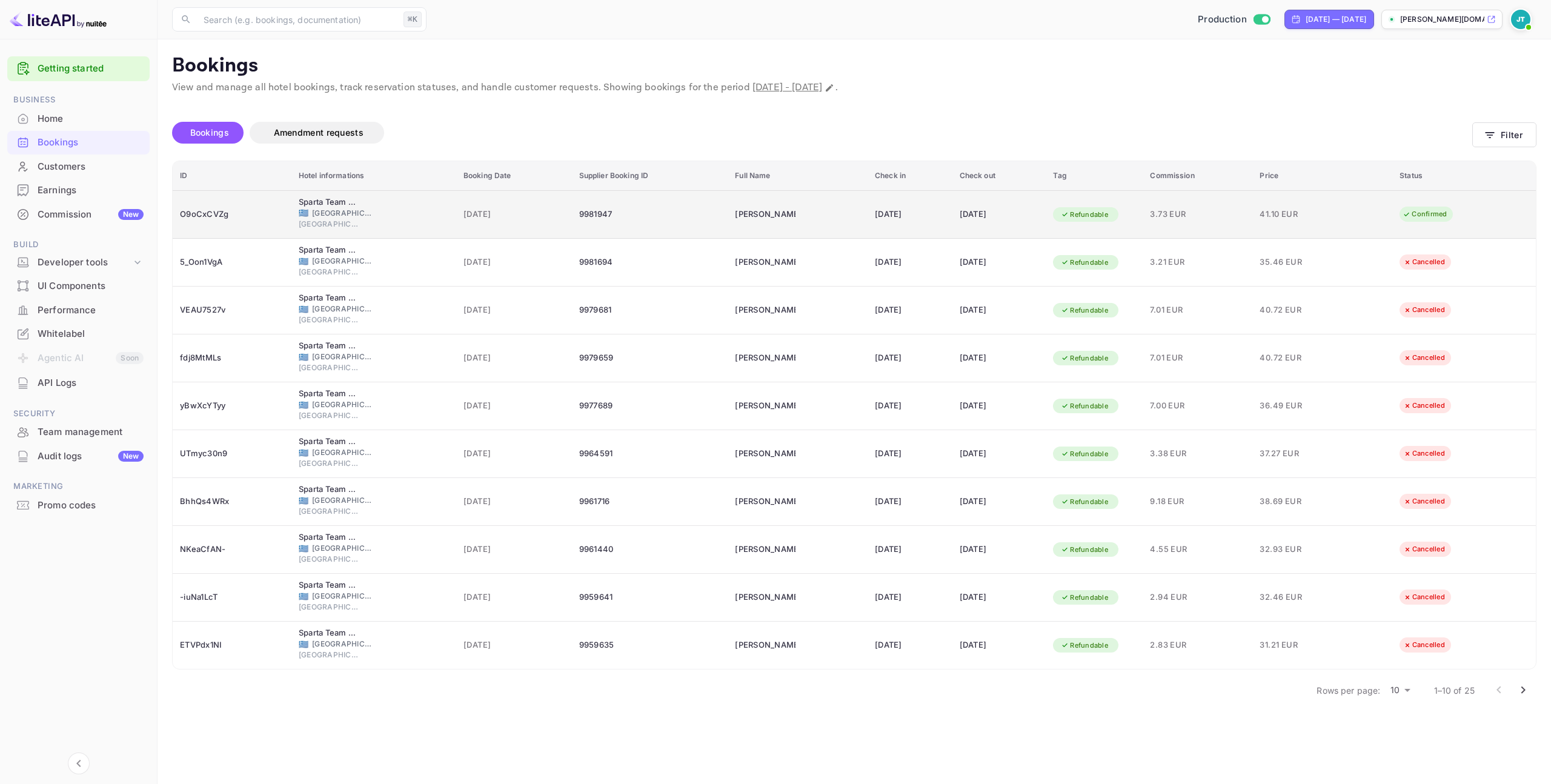
click at [912, 213] on div "[DATE]" at bounding box center [910, 215] width 70 height 20
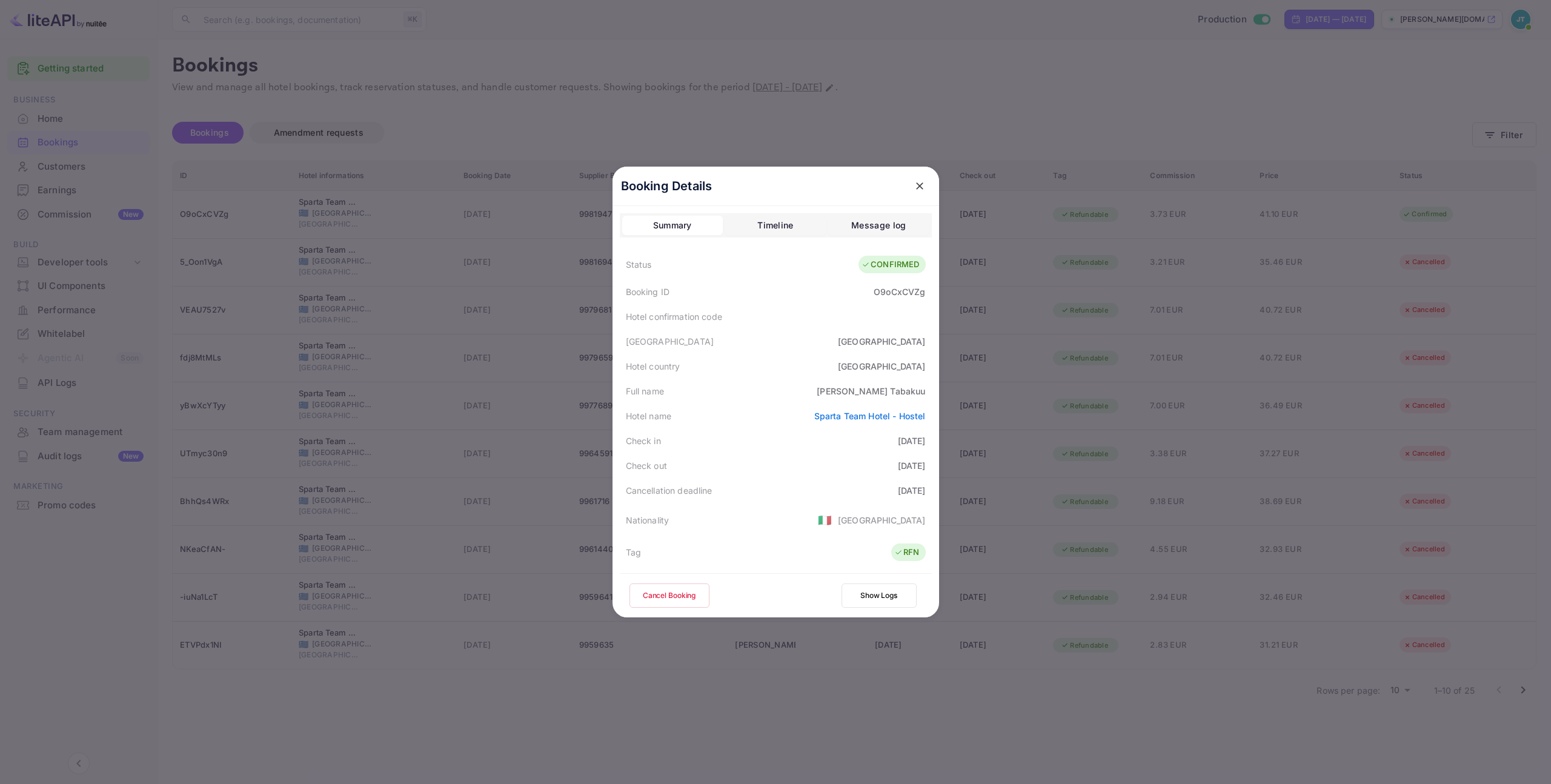
click at [678, 593] on button "Cancel Booking" at bounding box center [669, 595] width 80 height 25
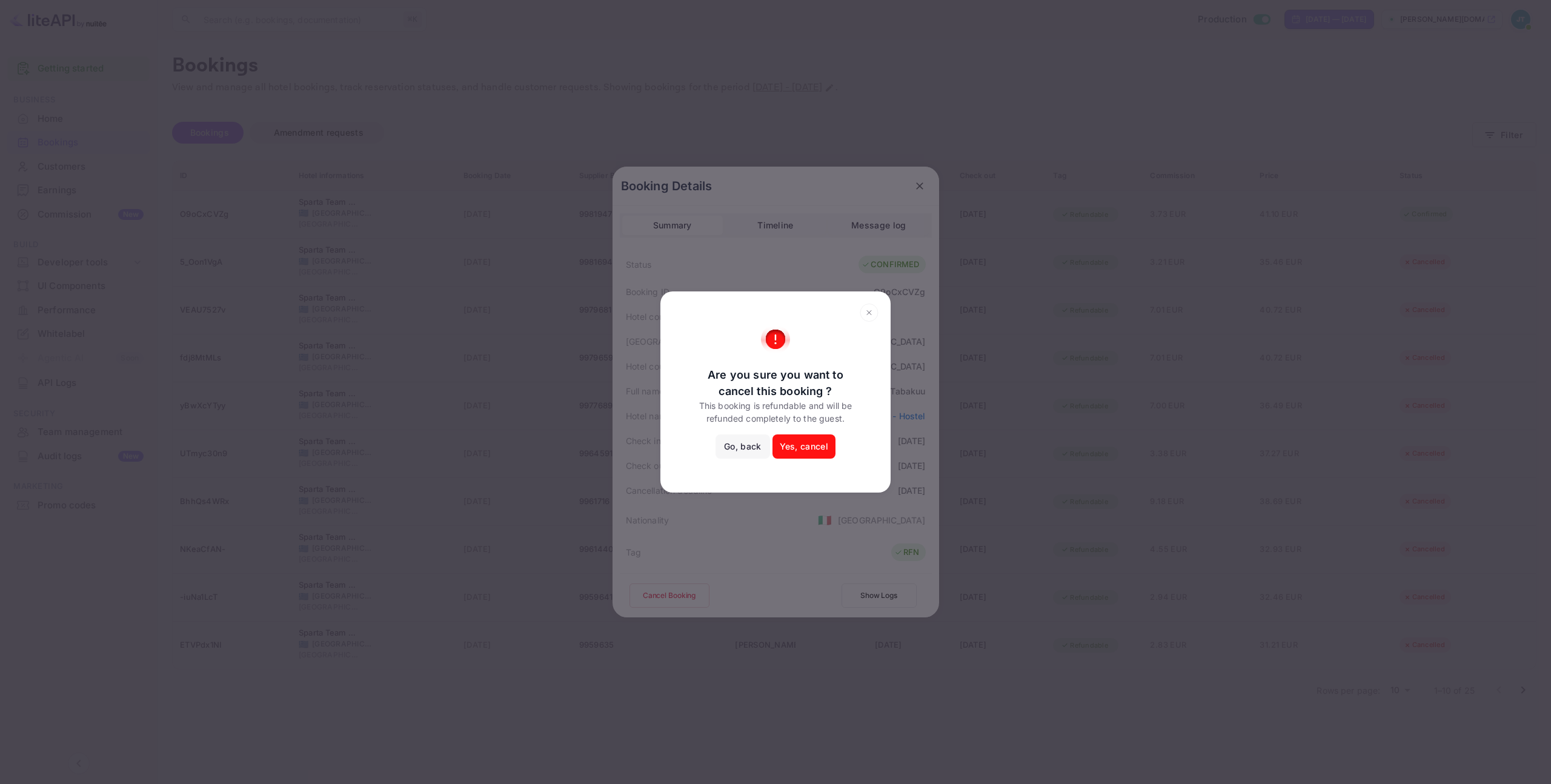
click at [820, 442] on button "Yes, cancel" at bounding box center [804, 446] width 63 height 25
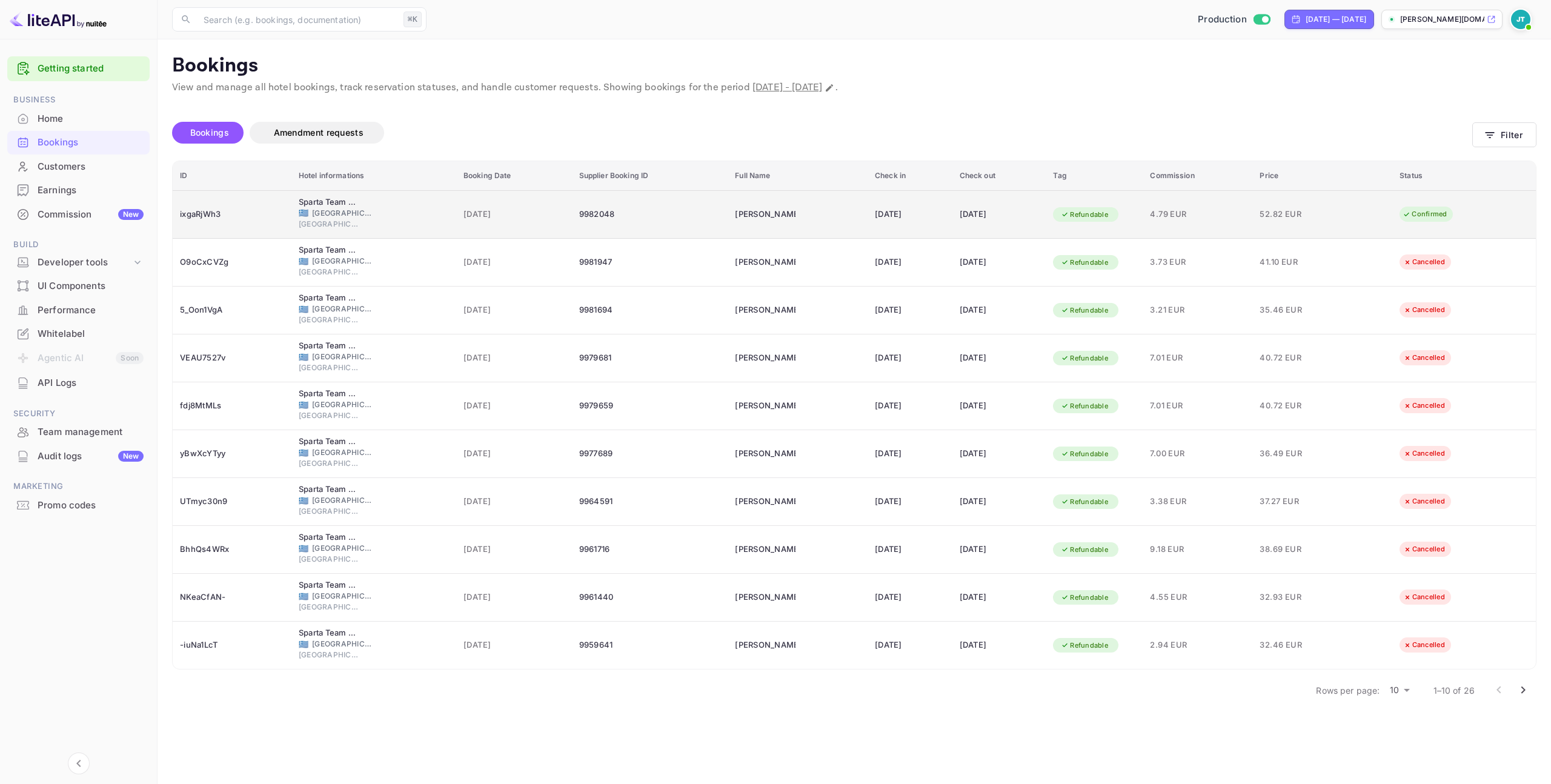
click at [511, 206] on div "[DATE]" at bounding box center [513, 215] width 101 height 20
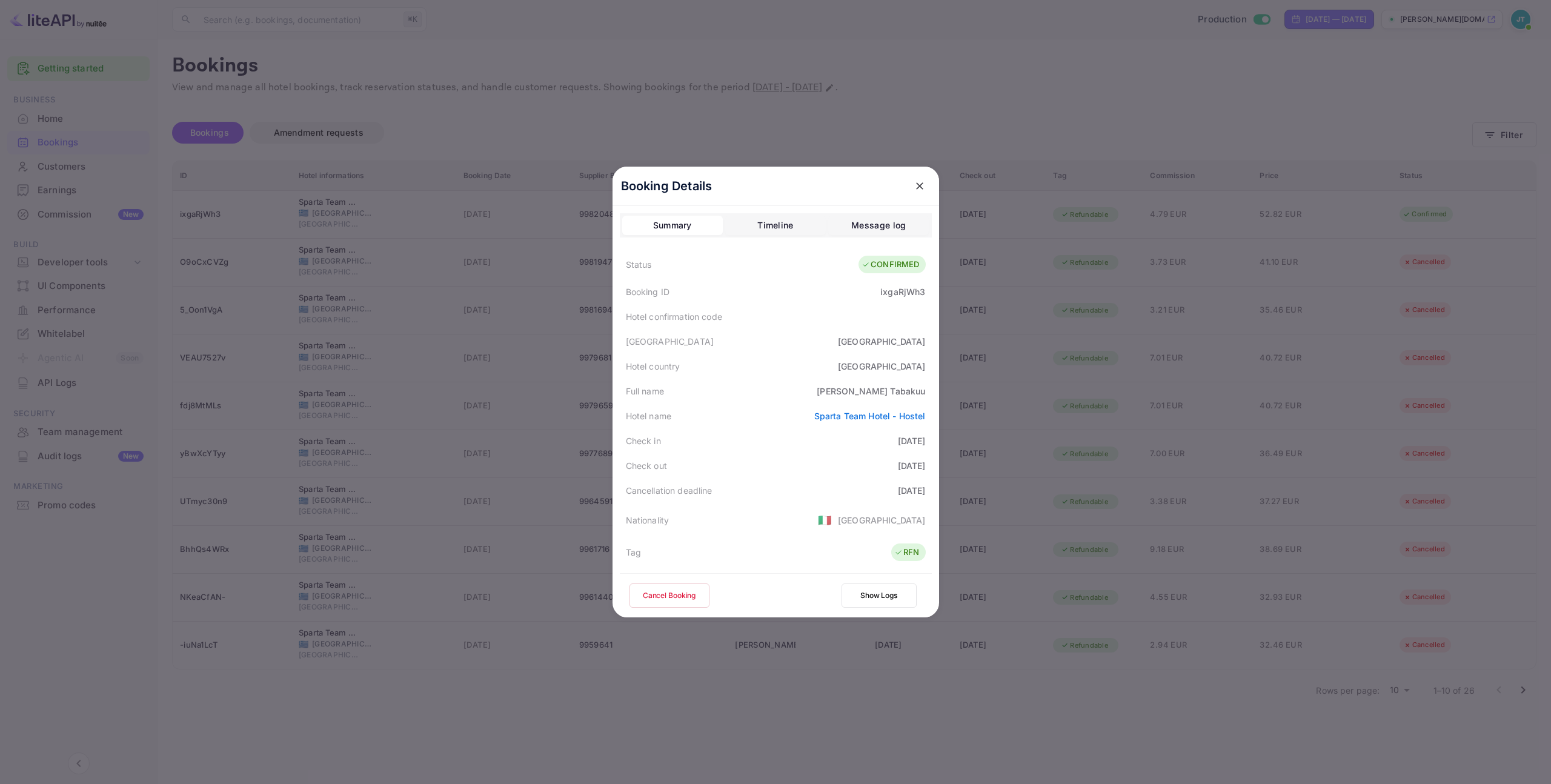
click at [699, 593] on button "Cancel Booking" at bounding box center [669, 595] width 80 height 25
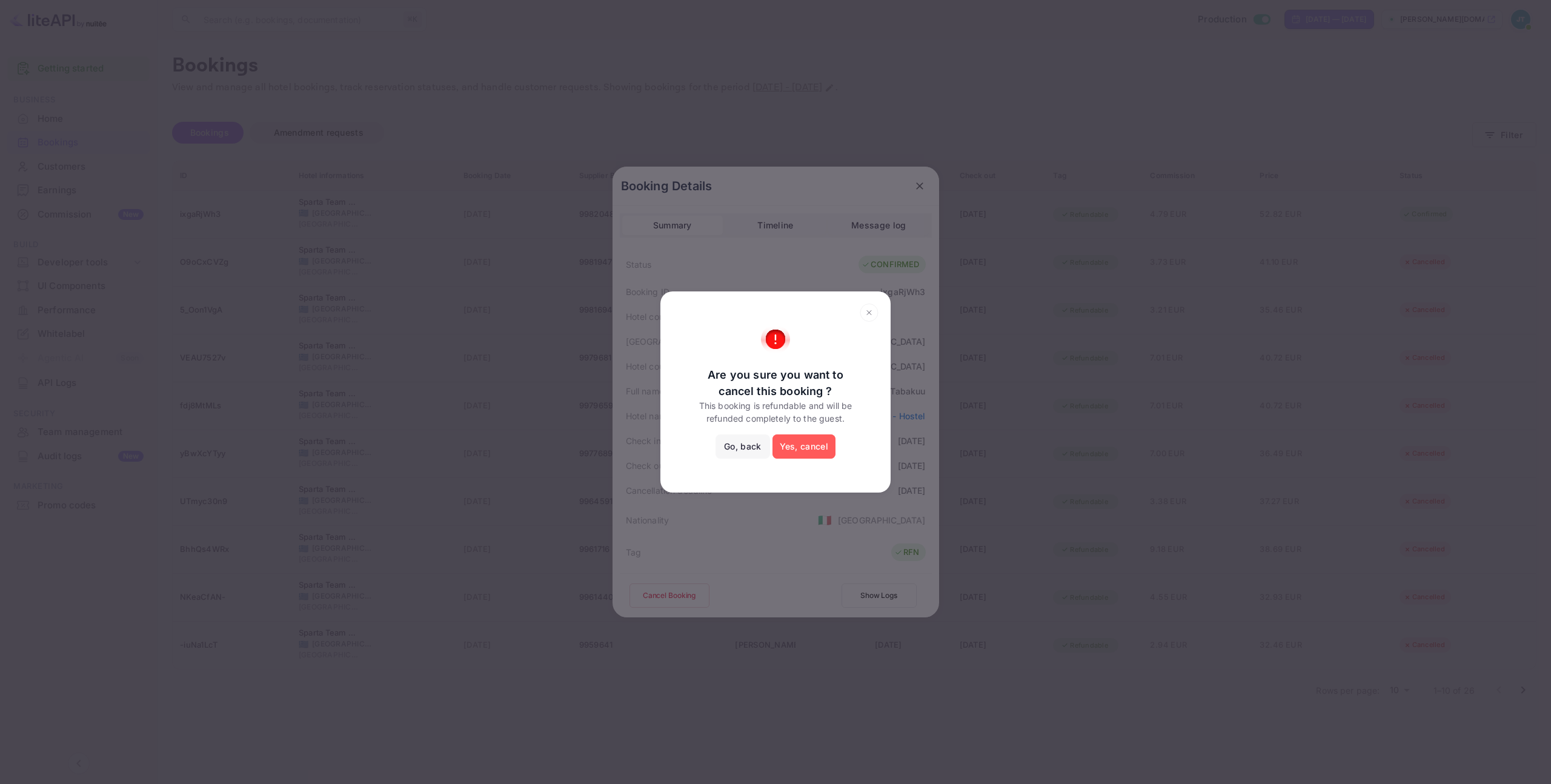
click at [810, 445] on button "Yes, cancel" at bounding box center [804, 446] width 63 height 25
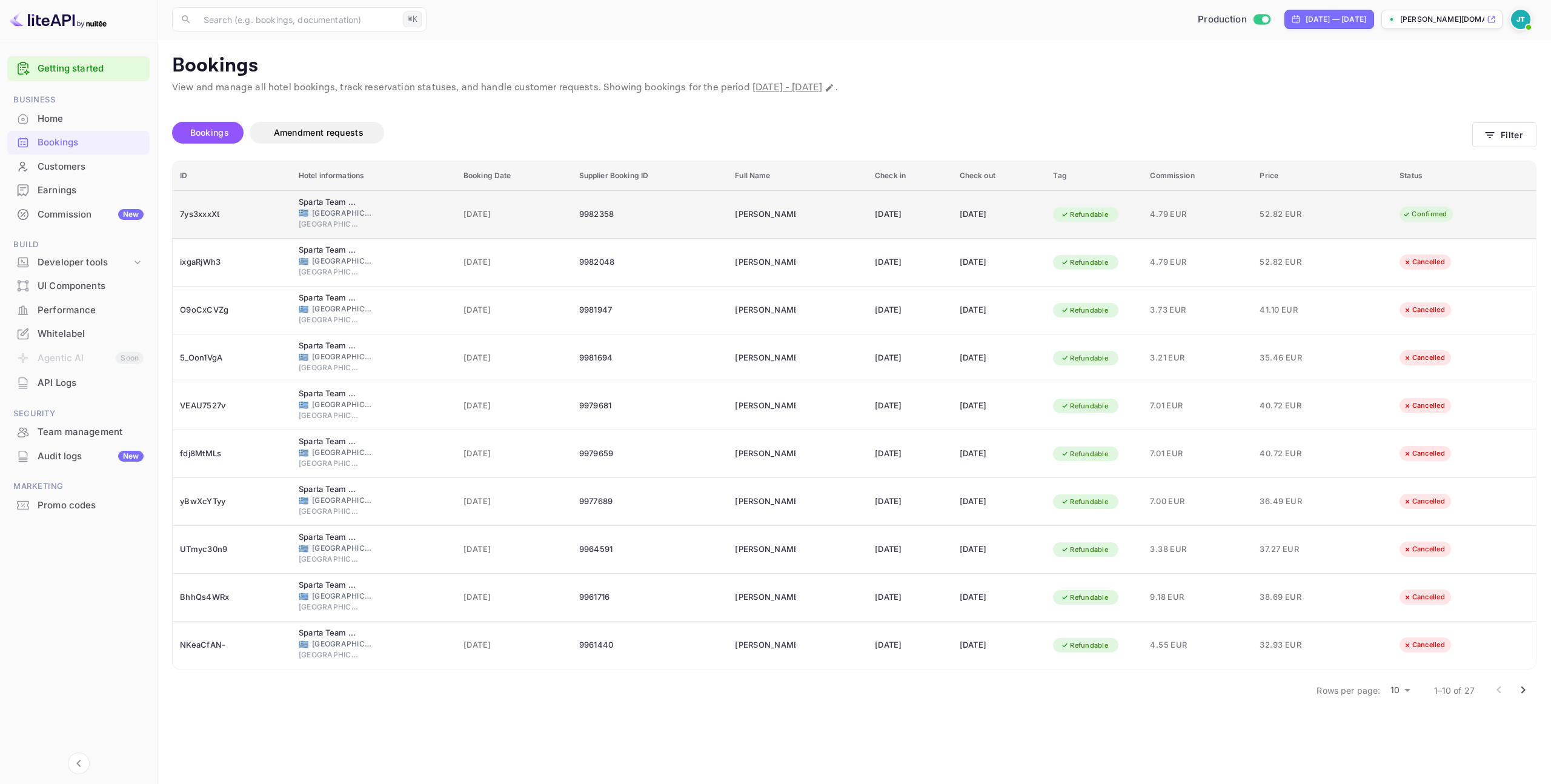
click at [625, 203] on td "9982358" at bounding box center [649, 214] width 157 height 48
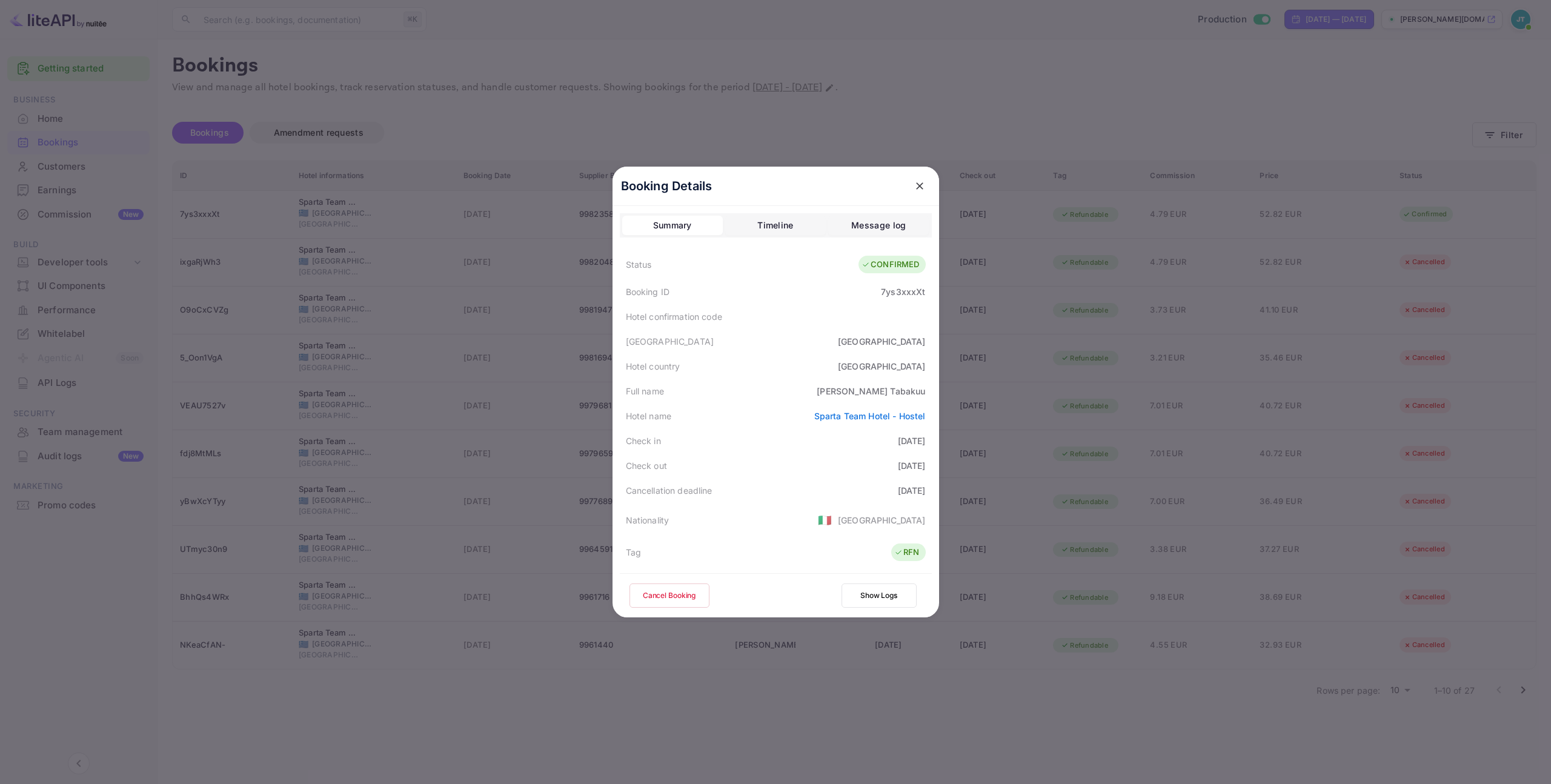
click at [677, 593] on button "Cancel Booking" at bounding box center [669, 595] width 80 height 25
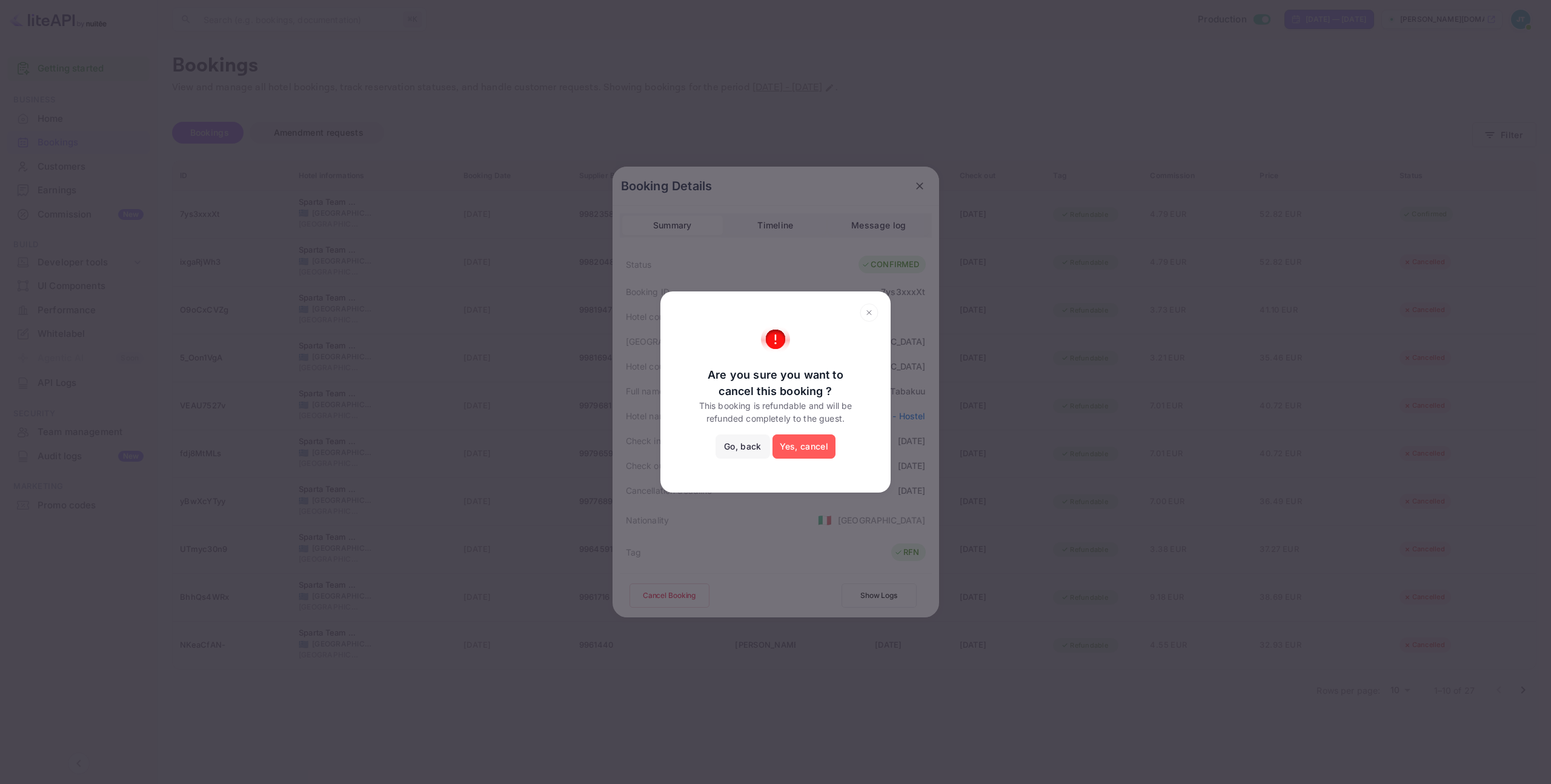
click at [812, 443] on button "Yes, cancel" at bounding box center [804, 446] width 63 height 25
